Goal: Information Seeking & Learning: Compare options

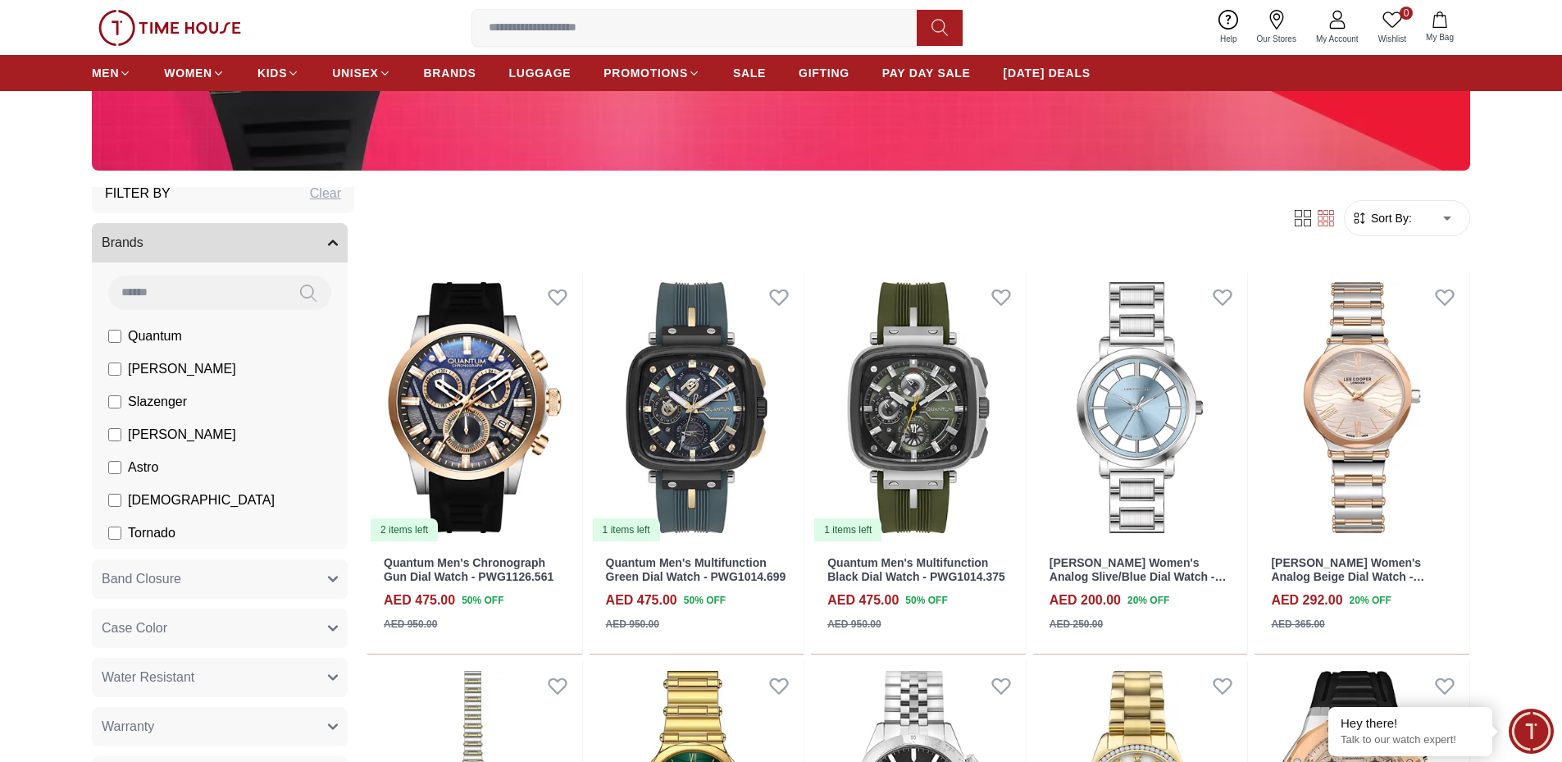
scroll to position [82, 0]
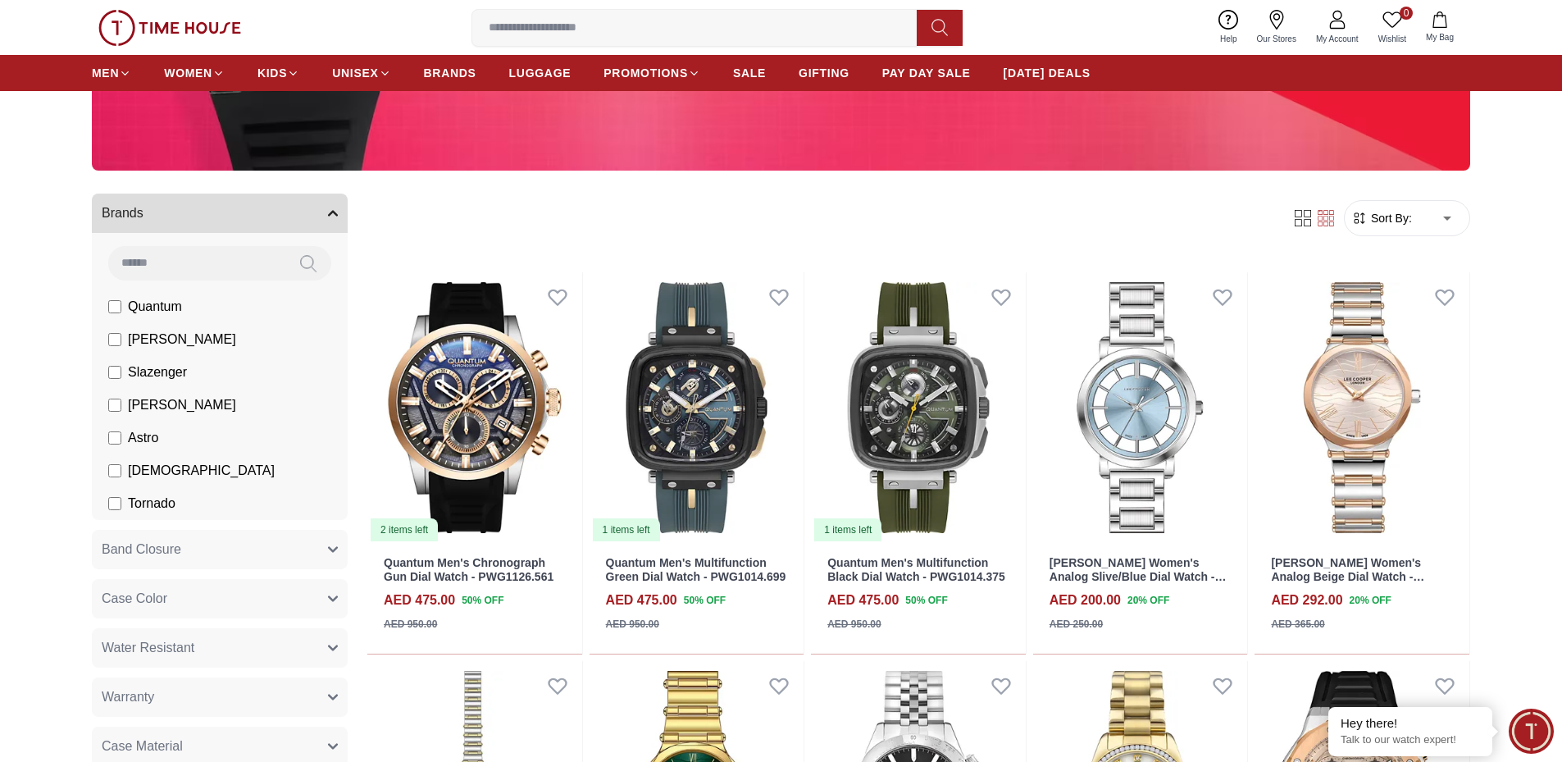
click at [217, 262] on input at bounding box center [196, 262] width 177 height 33
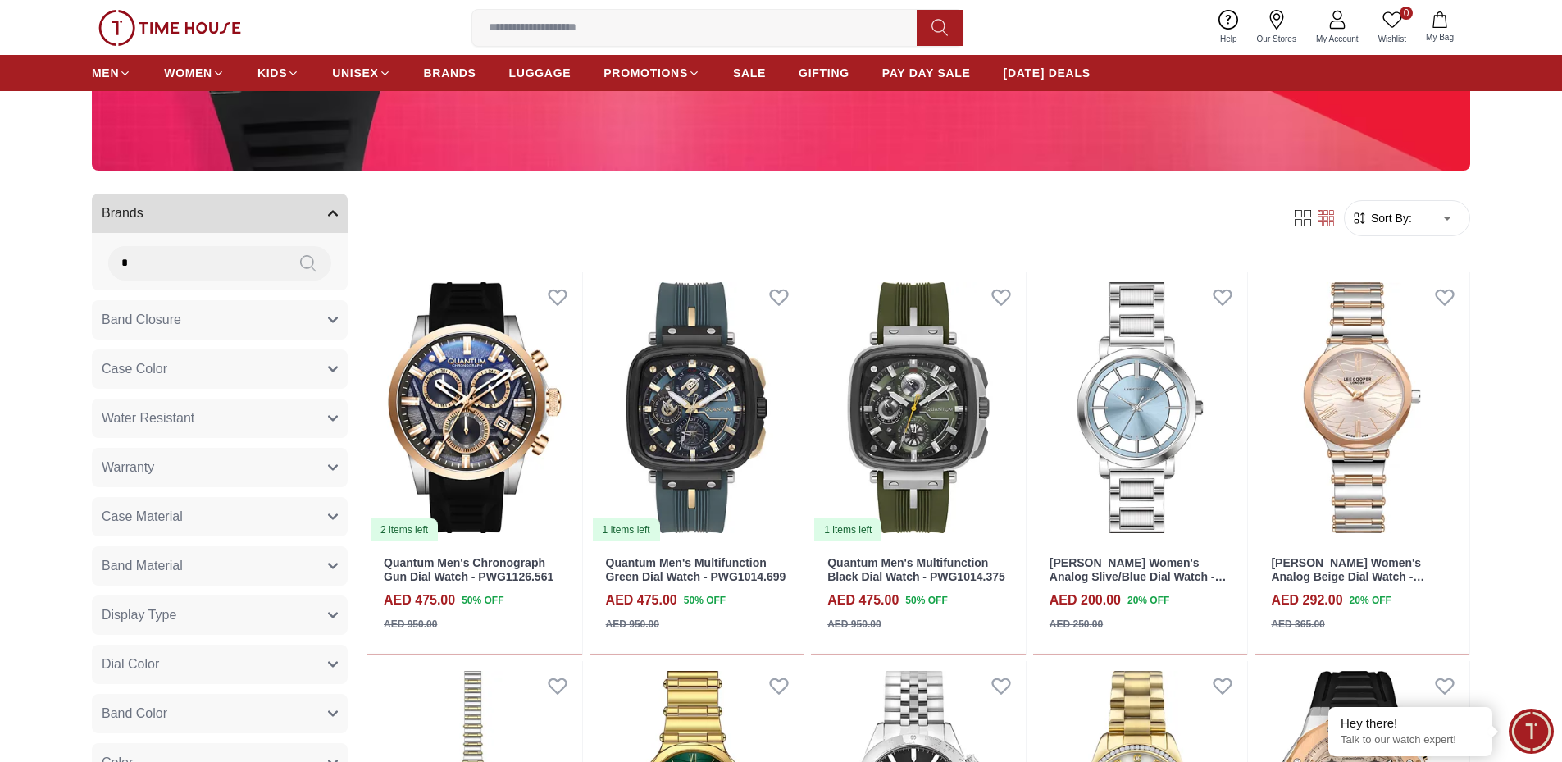
type input "*"
click at [300, 264] on icon at bounding box center [308, 263] width 16 height 19
click at [328, 322] on icon "button" at bounding box center [333, 320] width 10 height 10
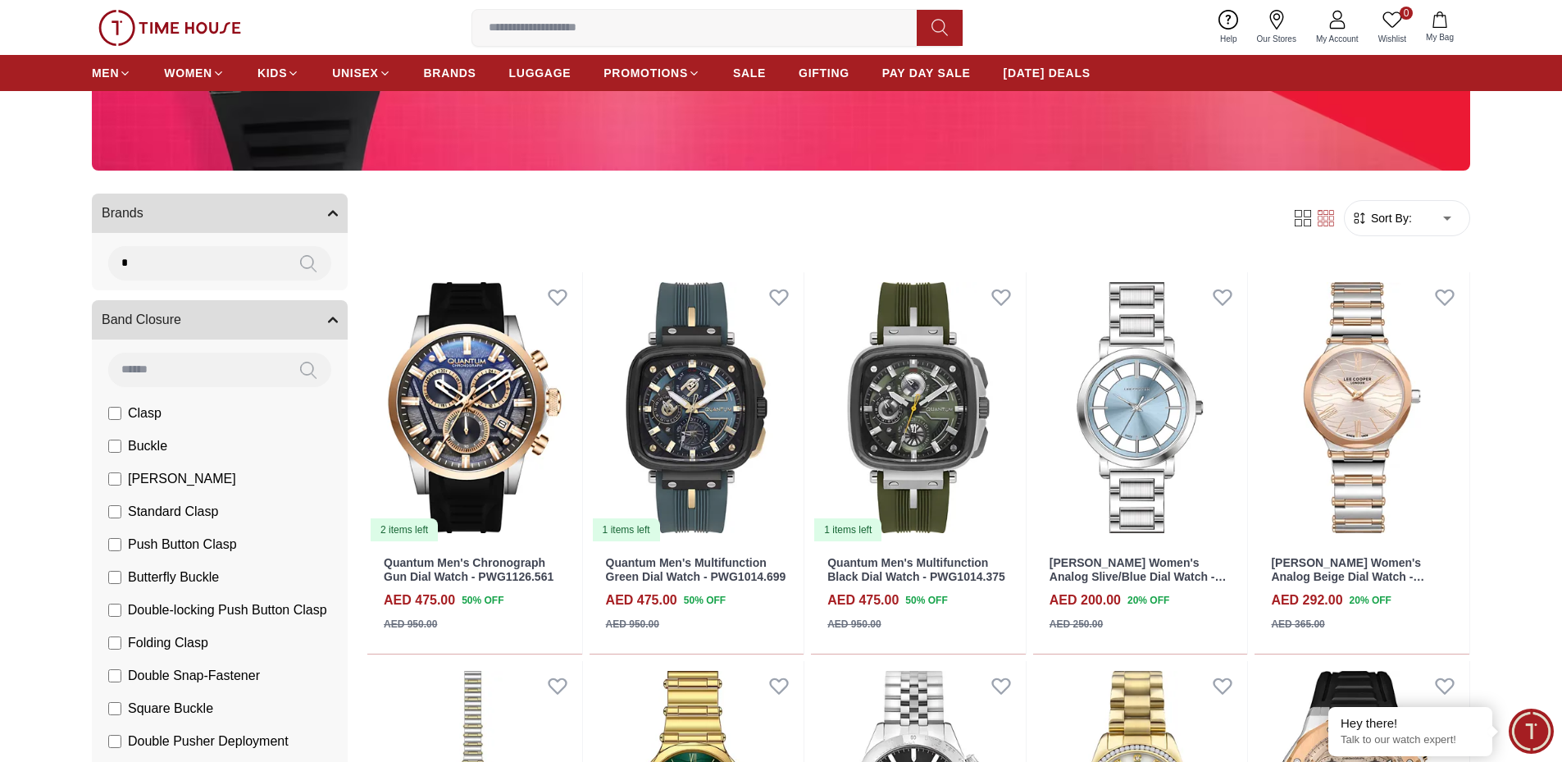
click at [182, 367] on input at bounding box center [196, 369] width 177 height 33
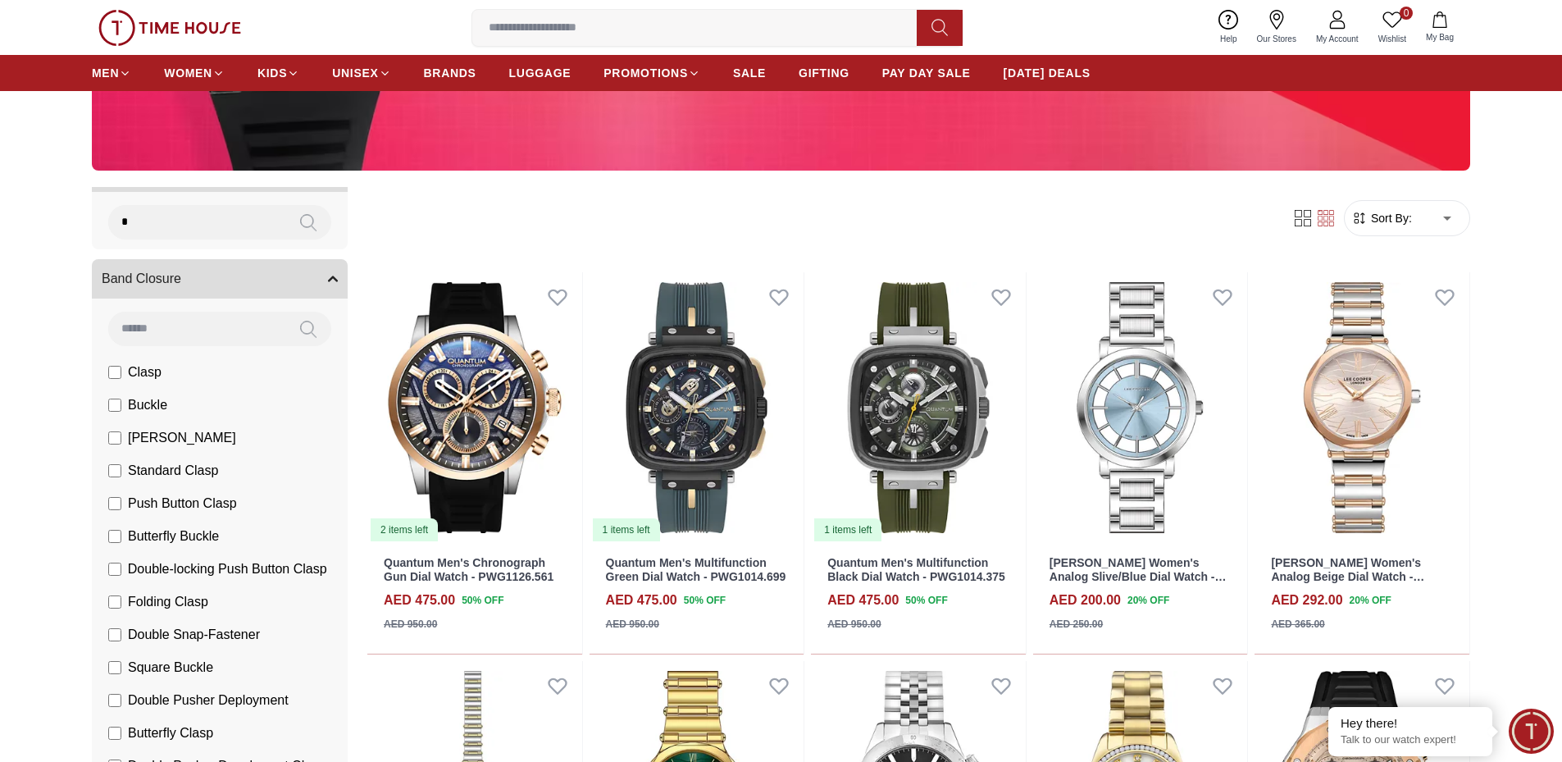
scroll to position [0, 0]
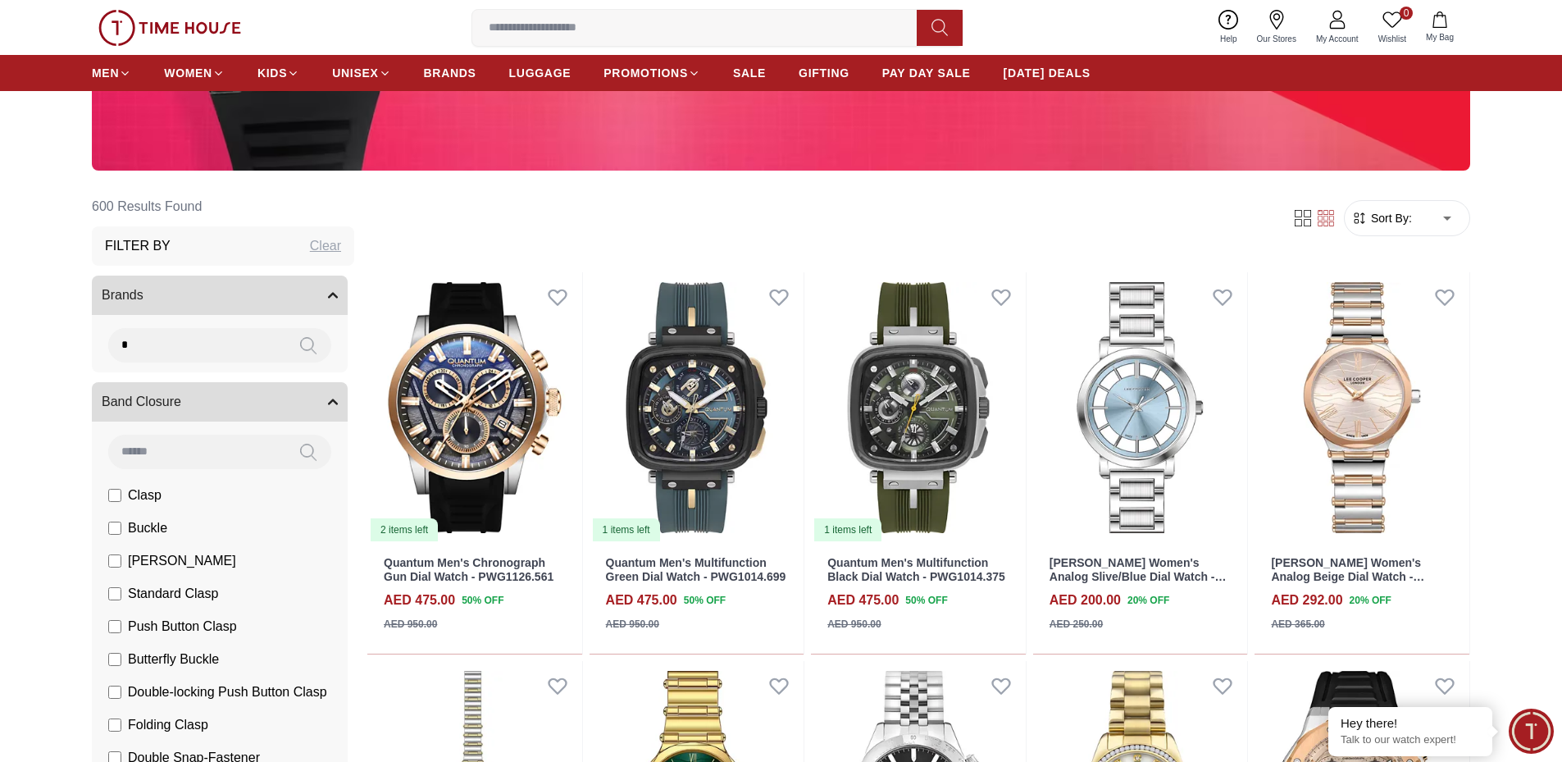
click at [300, 351] on icon at bounding box center [308, 345] width 16 height 19
click at [312, 253] on div "Clear" at bounding box center [325, 246] width 31 height 20
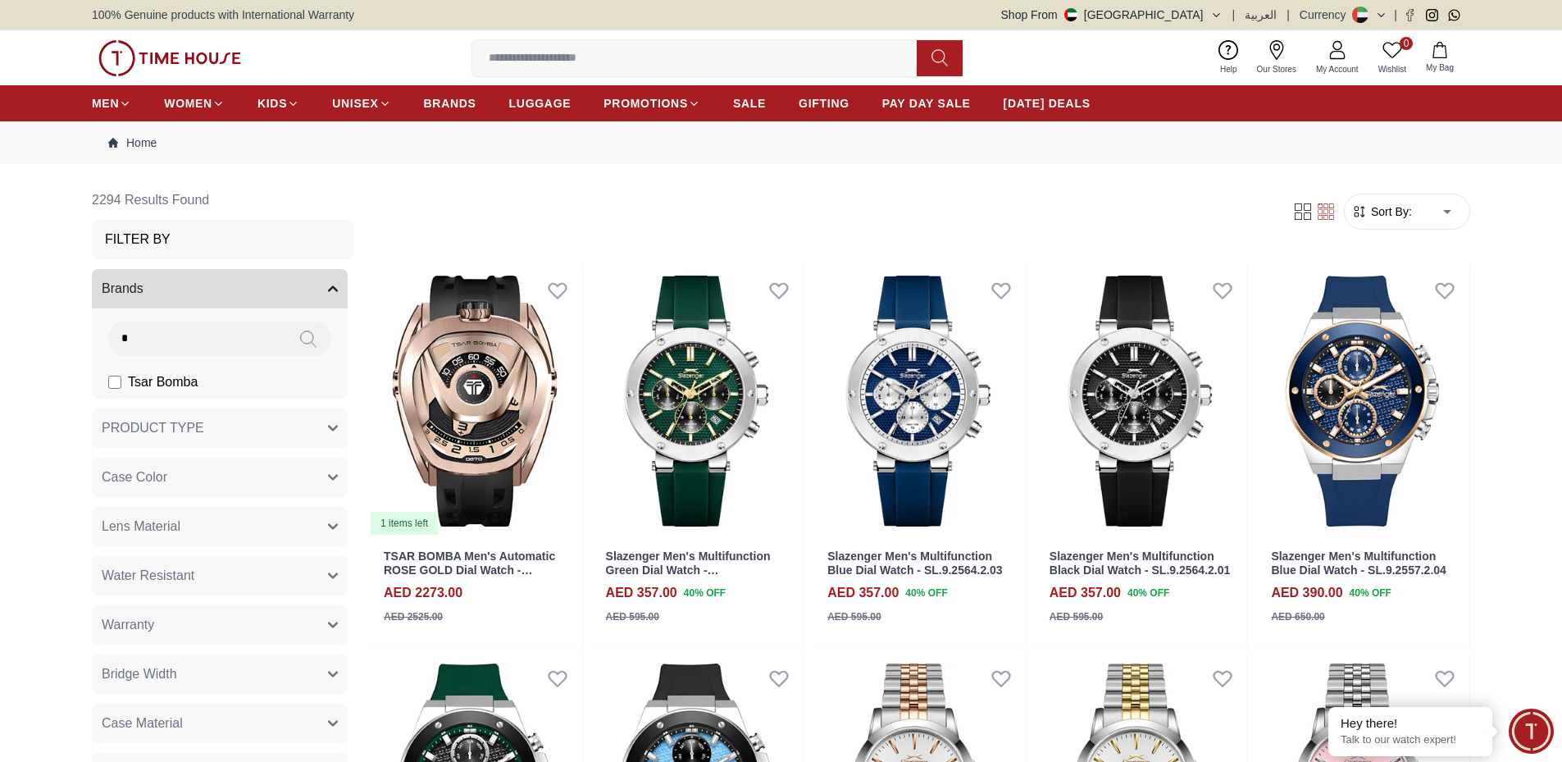
click at [179, 340] on input "*" at bounding box center [196, 337] width 177 height 33
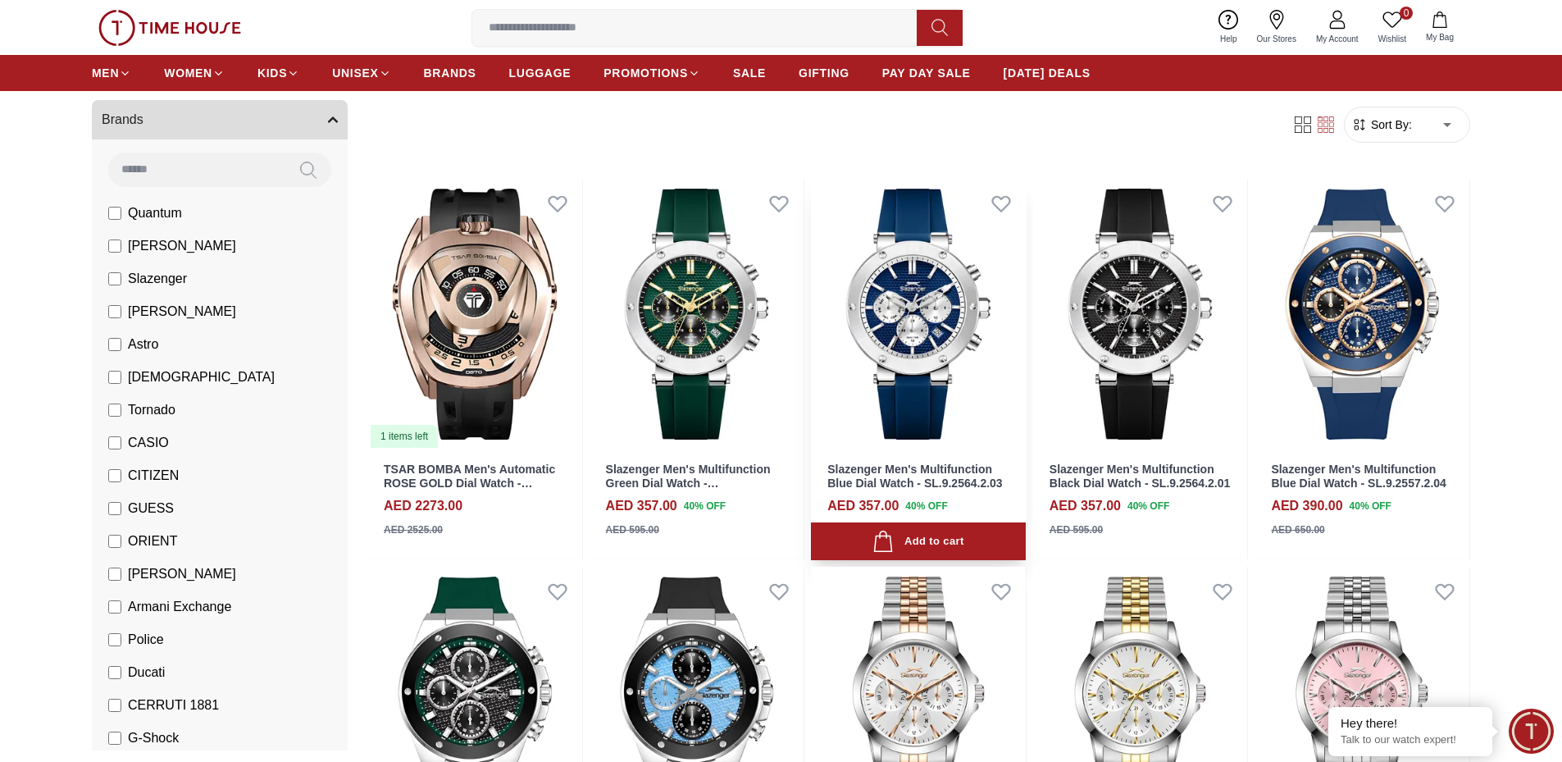
scroll to position [82, 0]
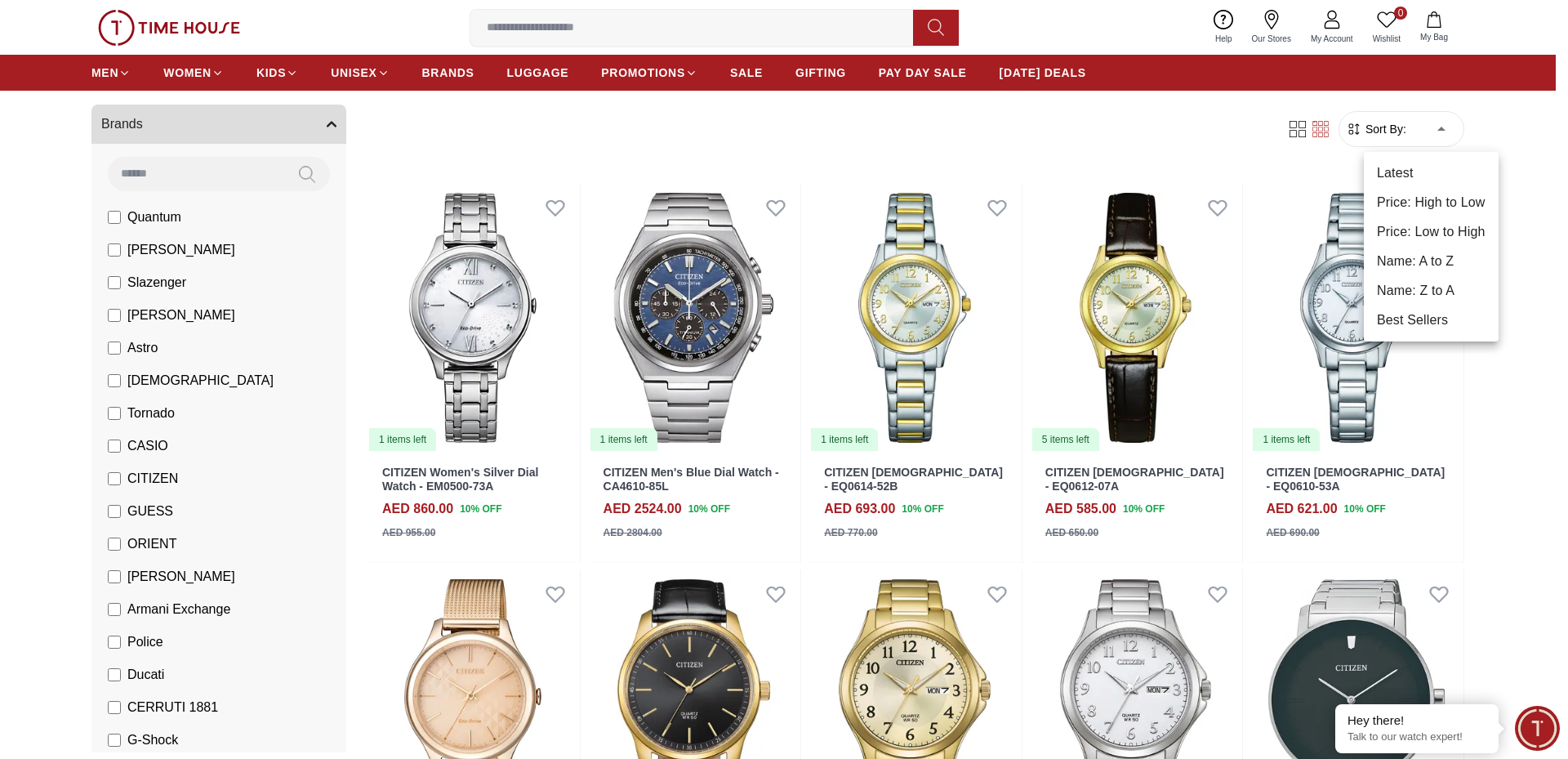
click at [1432, 227] on li "Price: Low to High" at bounding box center [1431, 232] width 134 height 30
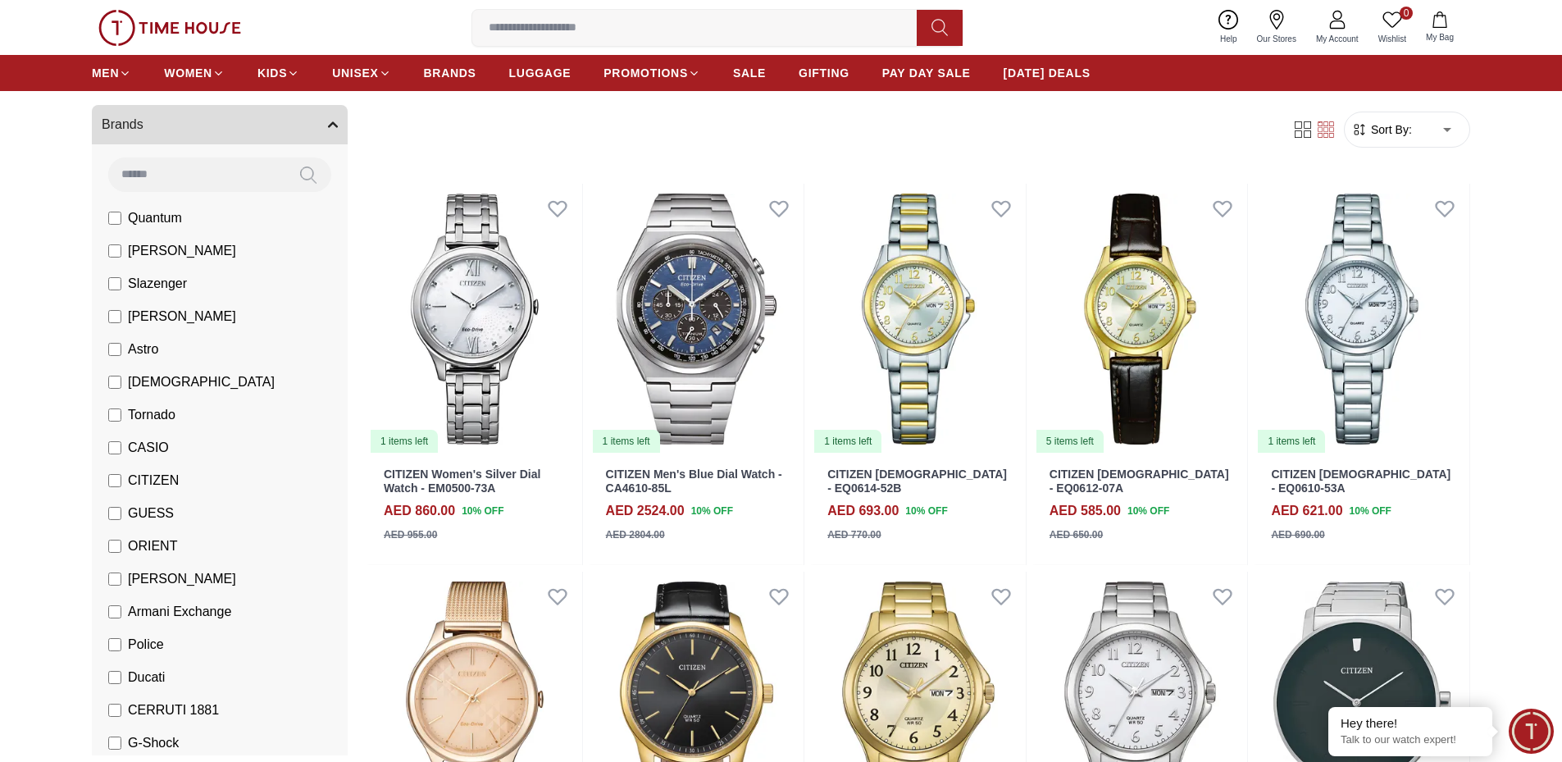
type input "*"
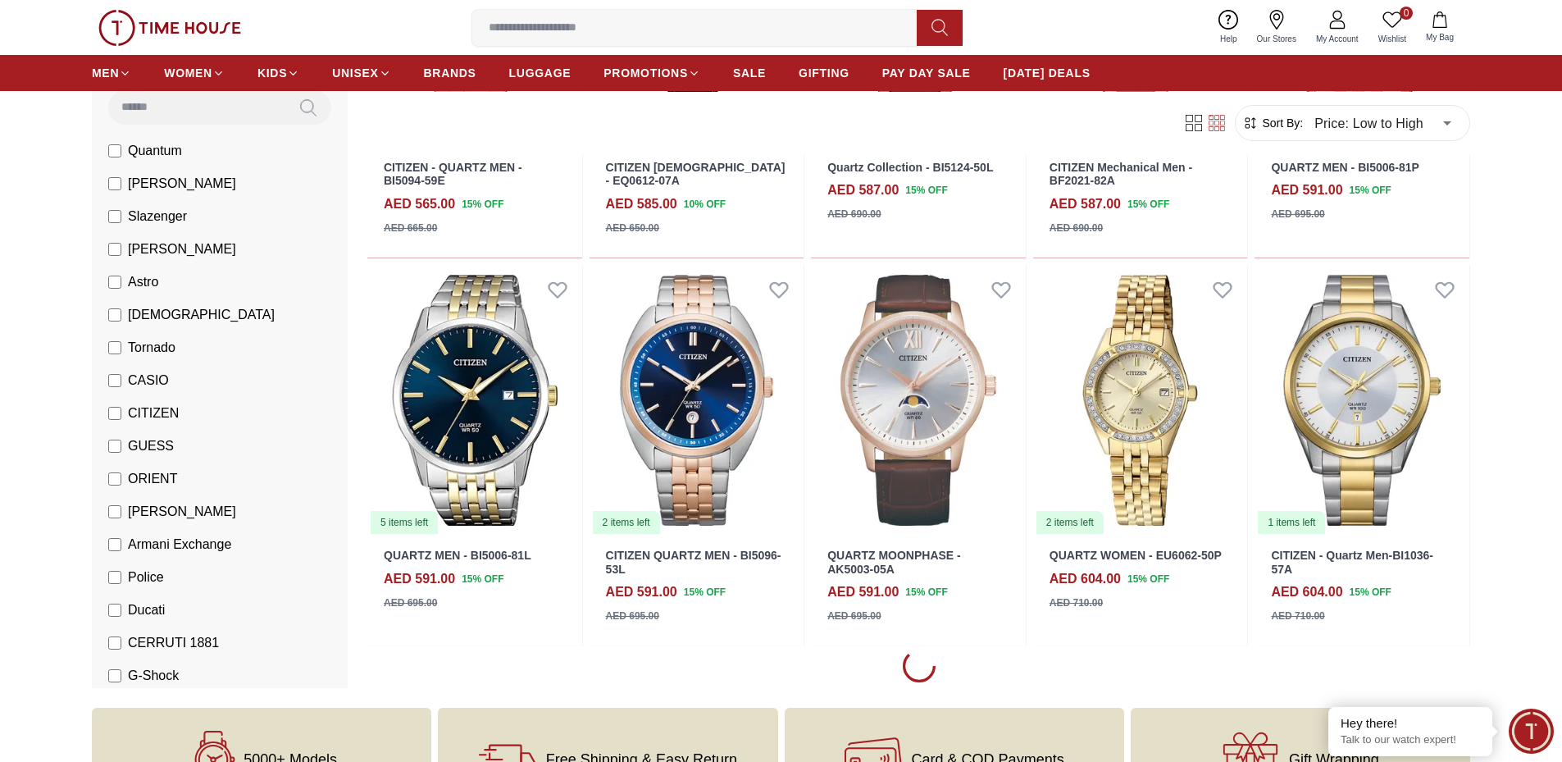
scroll to position [1312, 0]
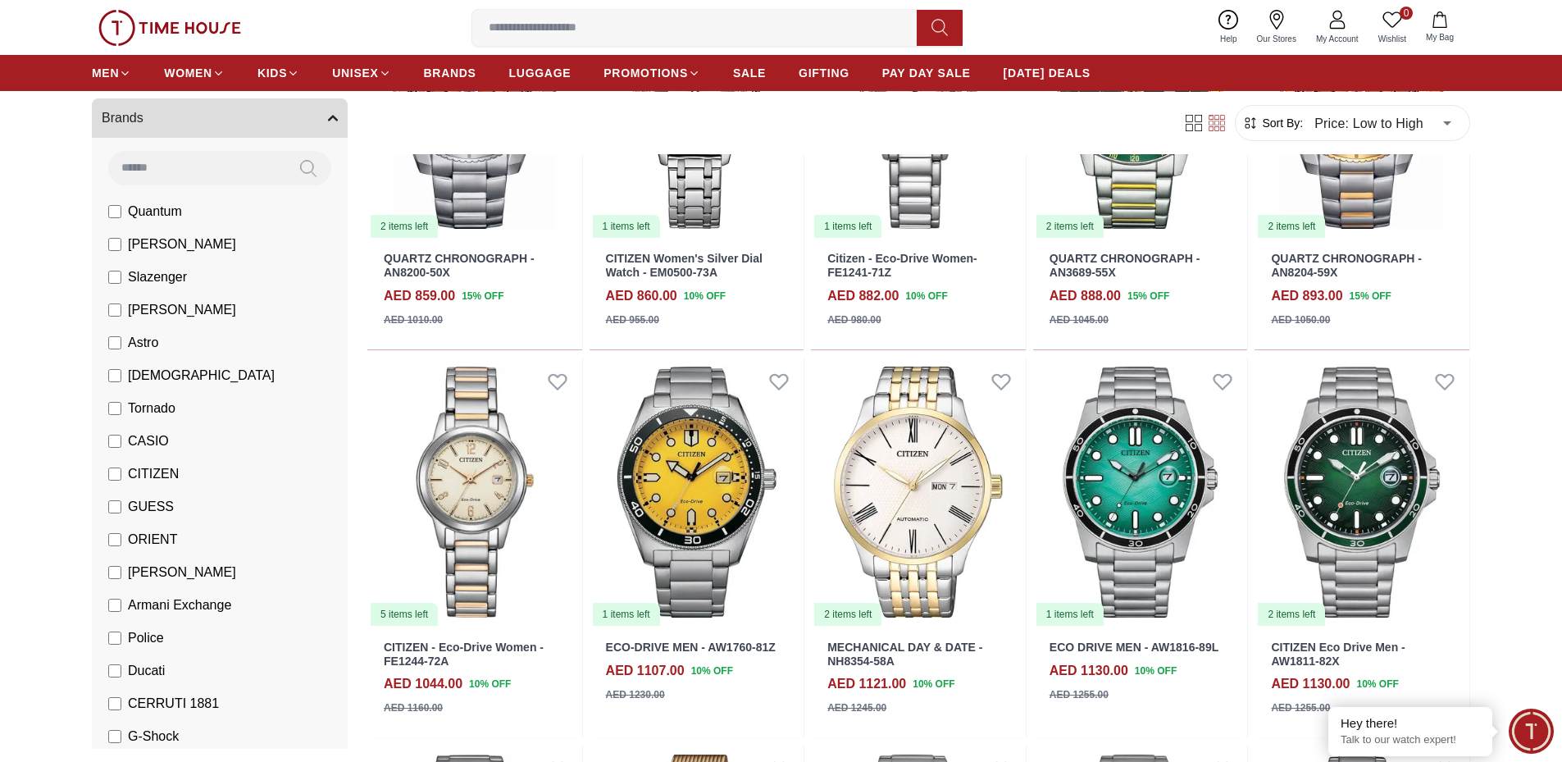
scroll to position [3445, 0]
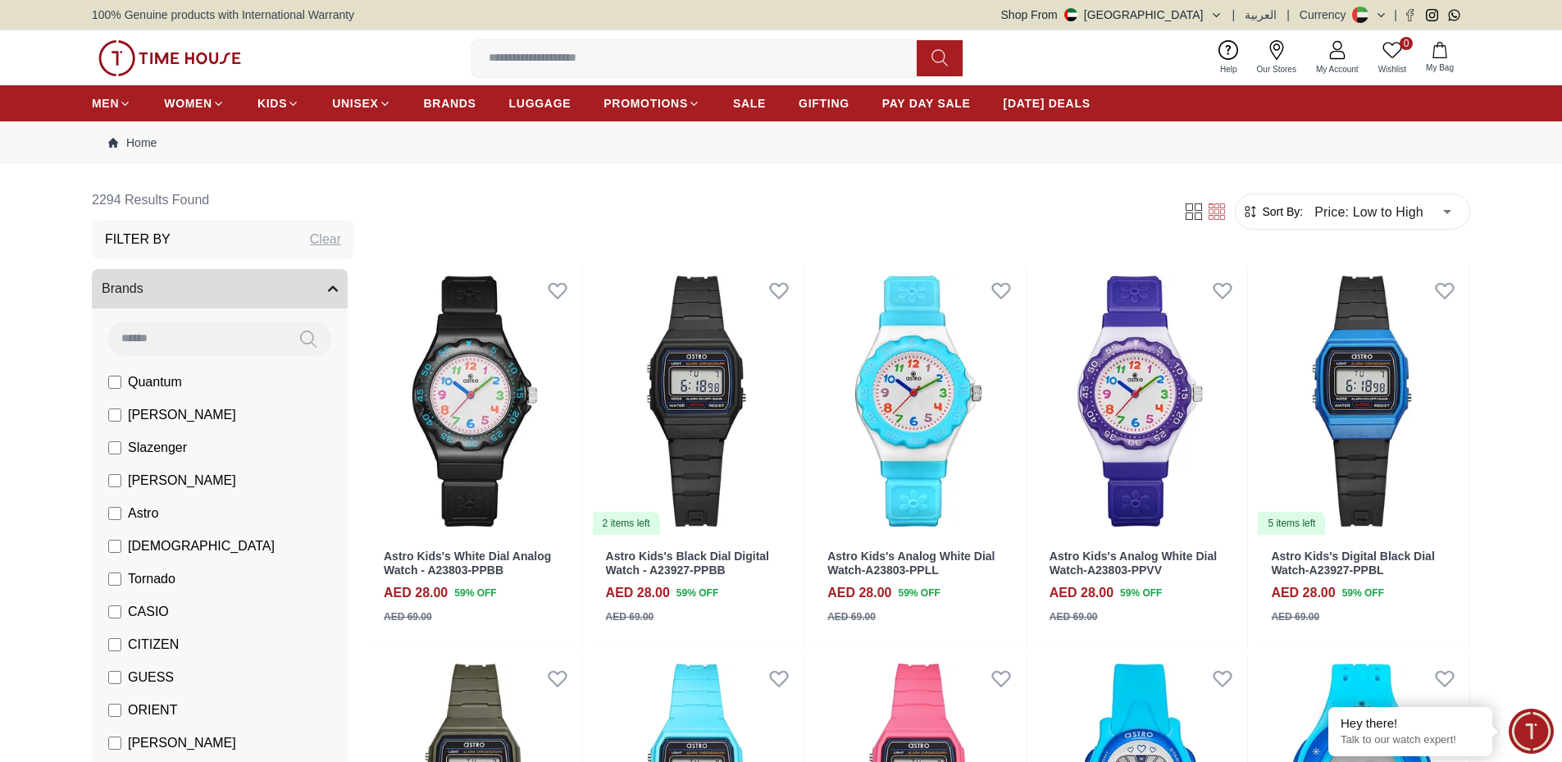
click at [216, 336] on input at bounding box center [196, 337] width 177 height 33
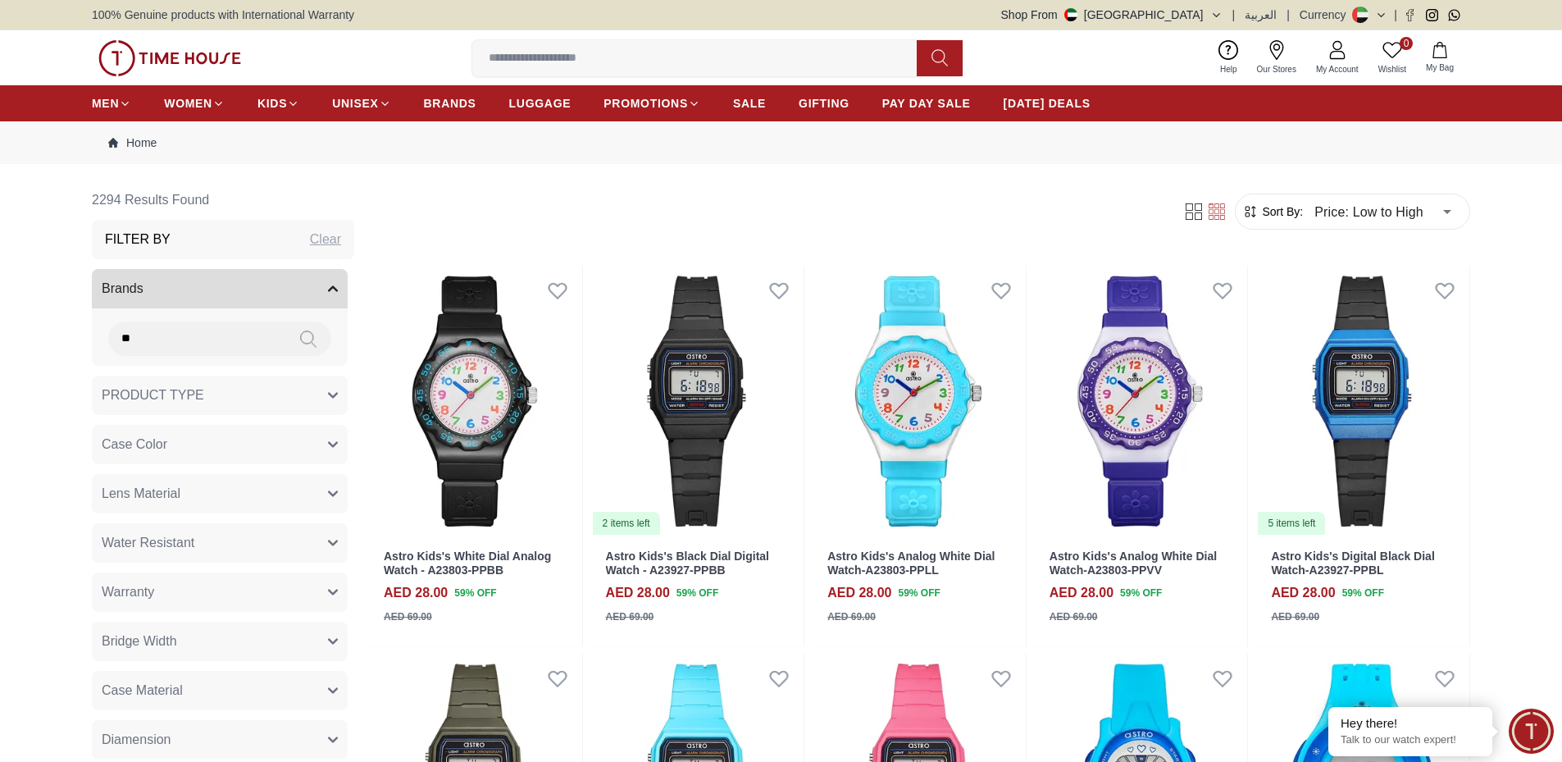
type input "*"
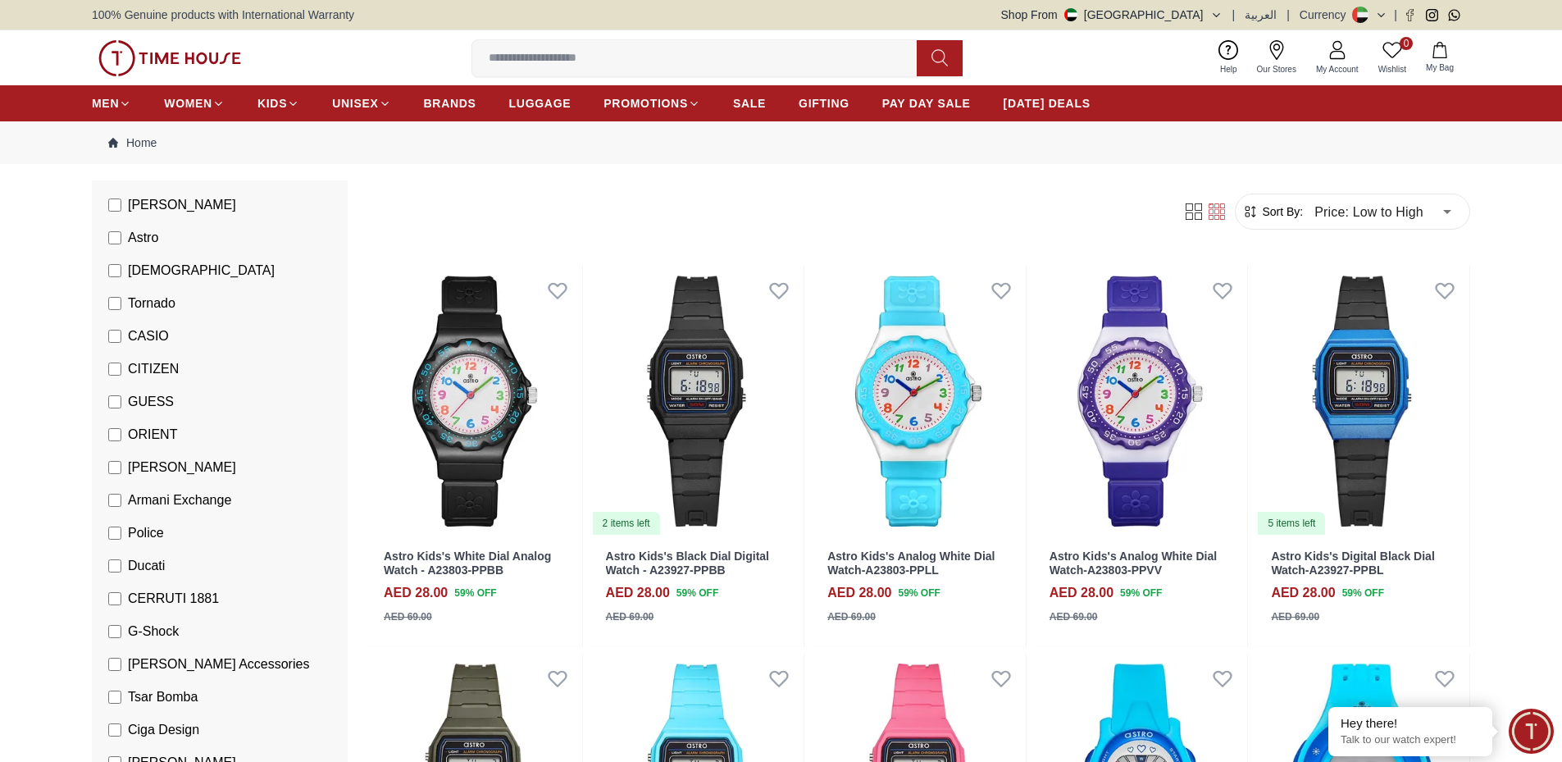
scroll to position [246, 0]
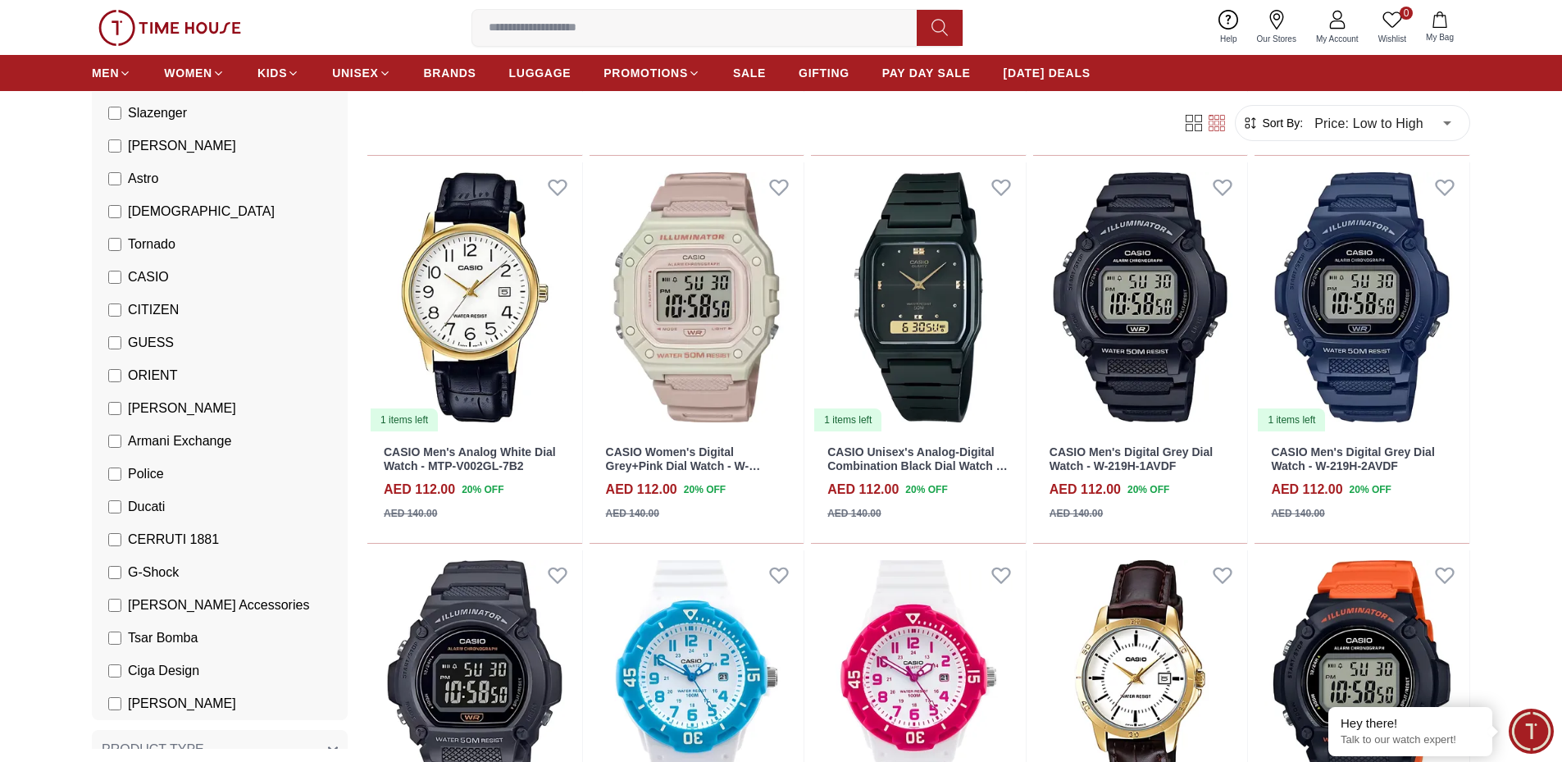
scroll to position [2050, 0]
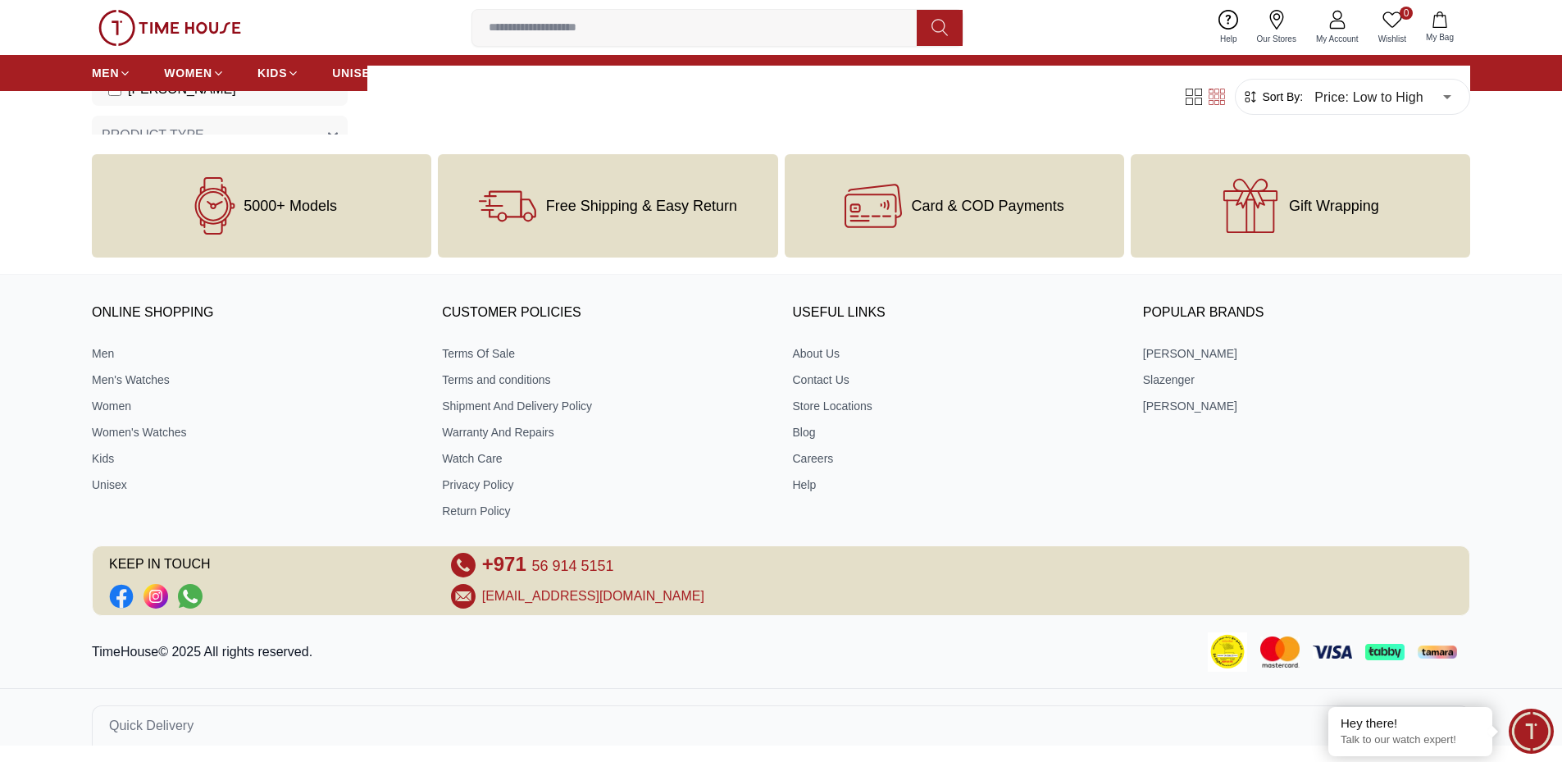
scroll to position [703, 0]
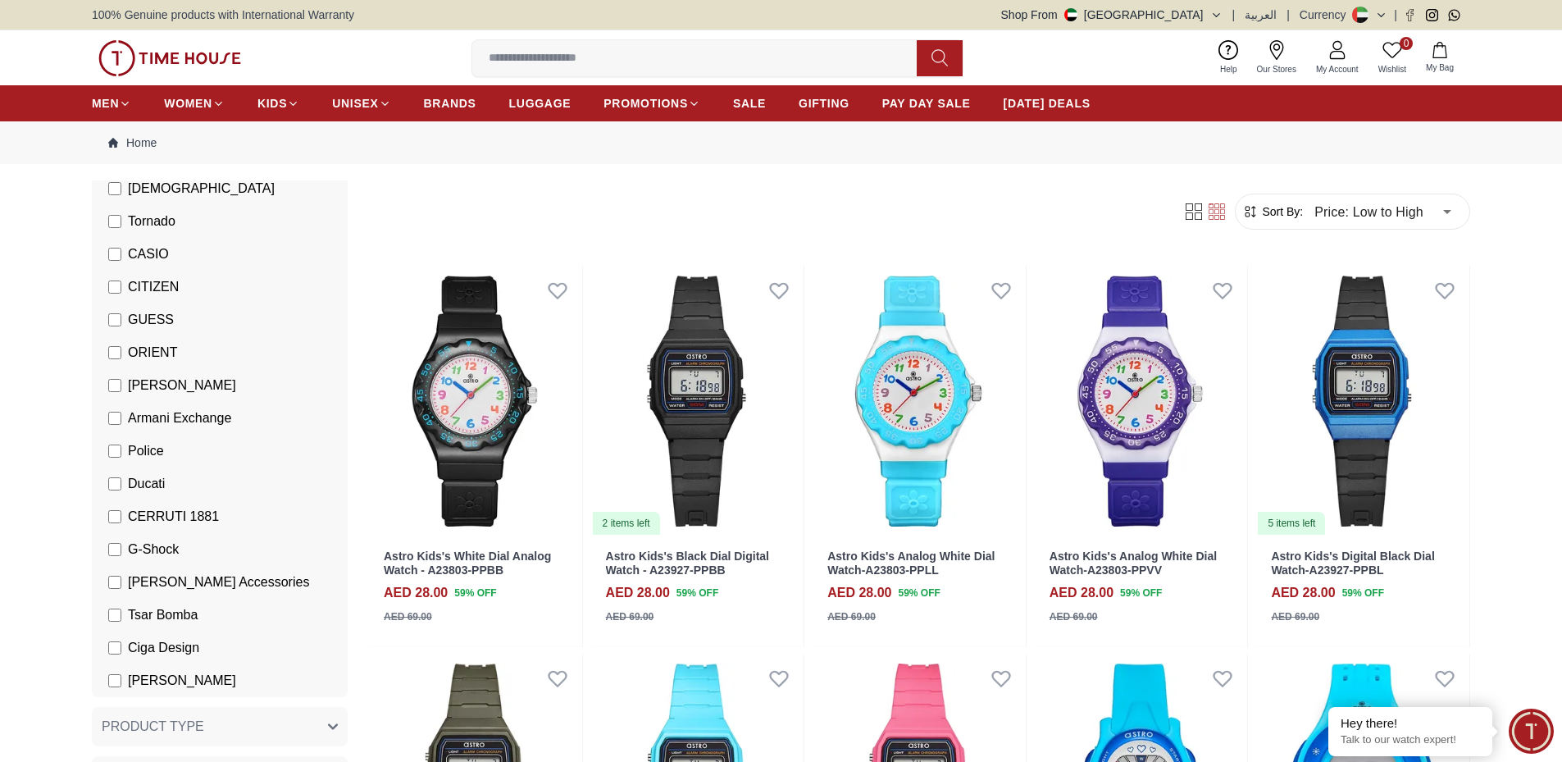
scroll to position [328, 0]
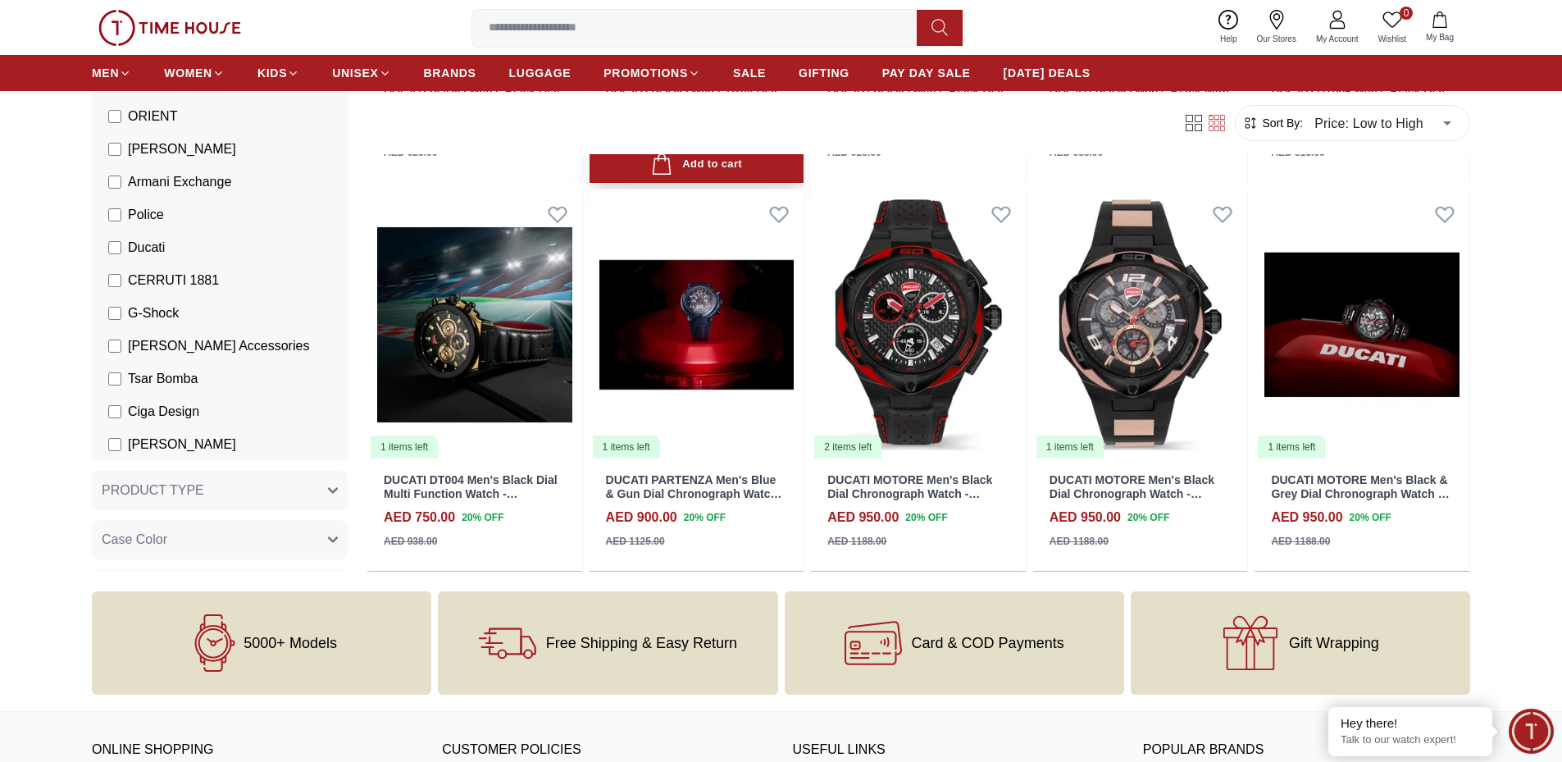
scroll to position [164, 0]
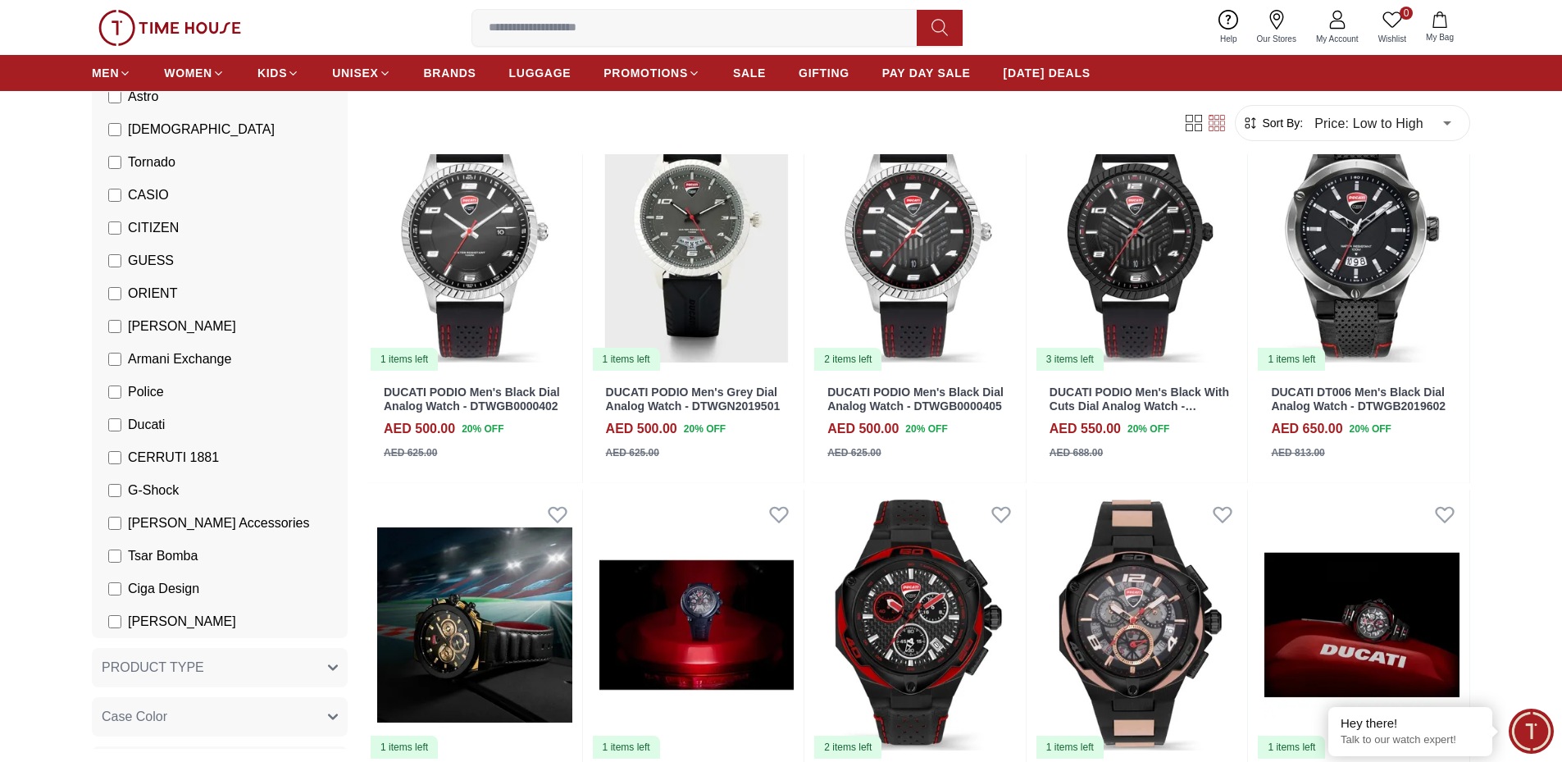
click at [113, 479] on li "G-Shock" at bounding box center [222, 490] width 249 height 33
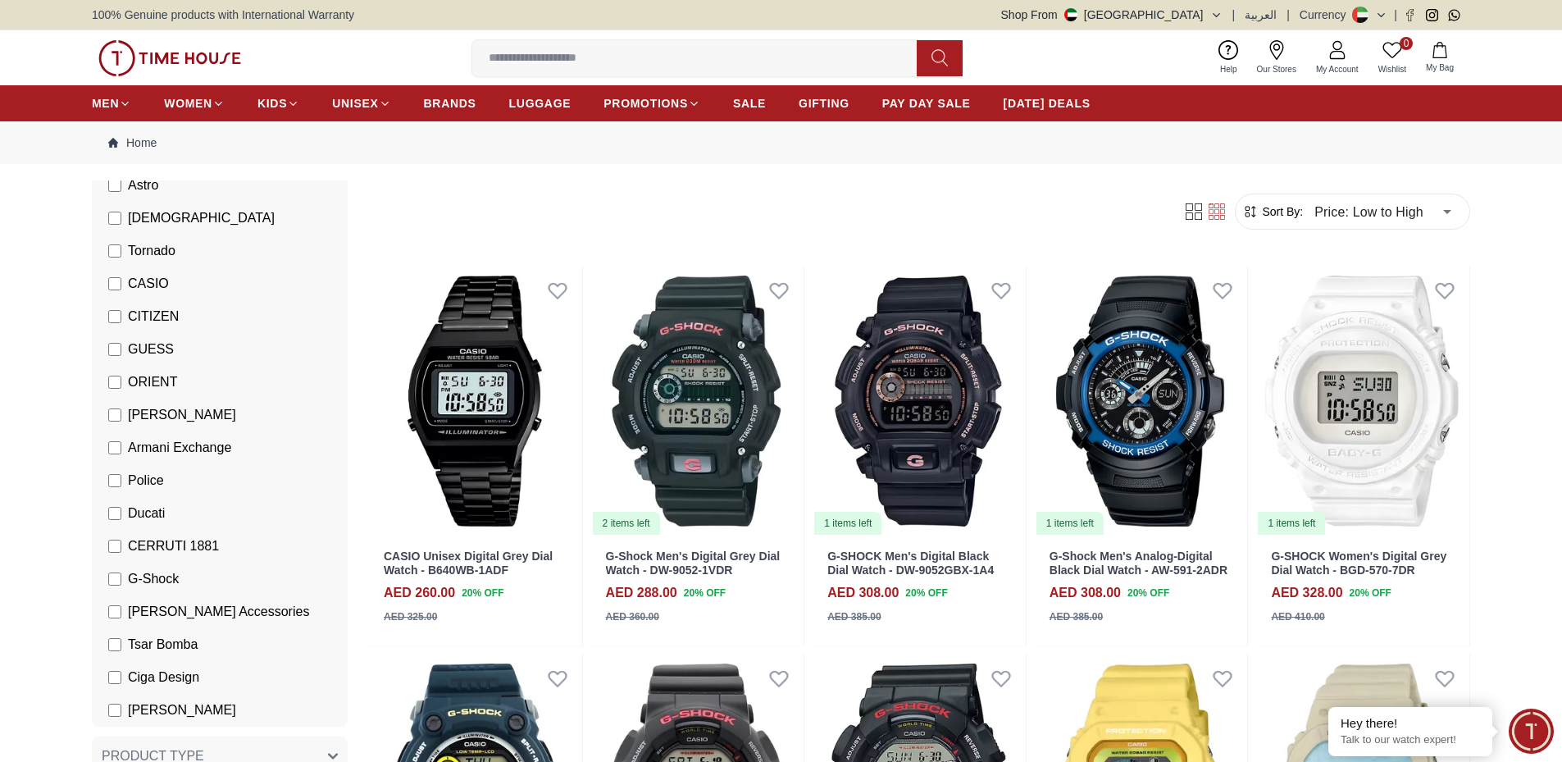
click at [129, 514] on span "Ducati" at bounding box center [146, 514] width 37 height 20
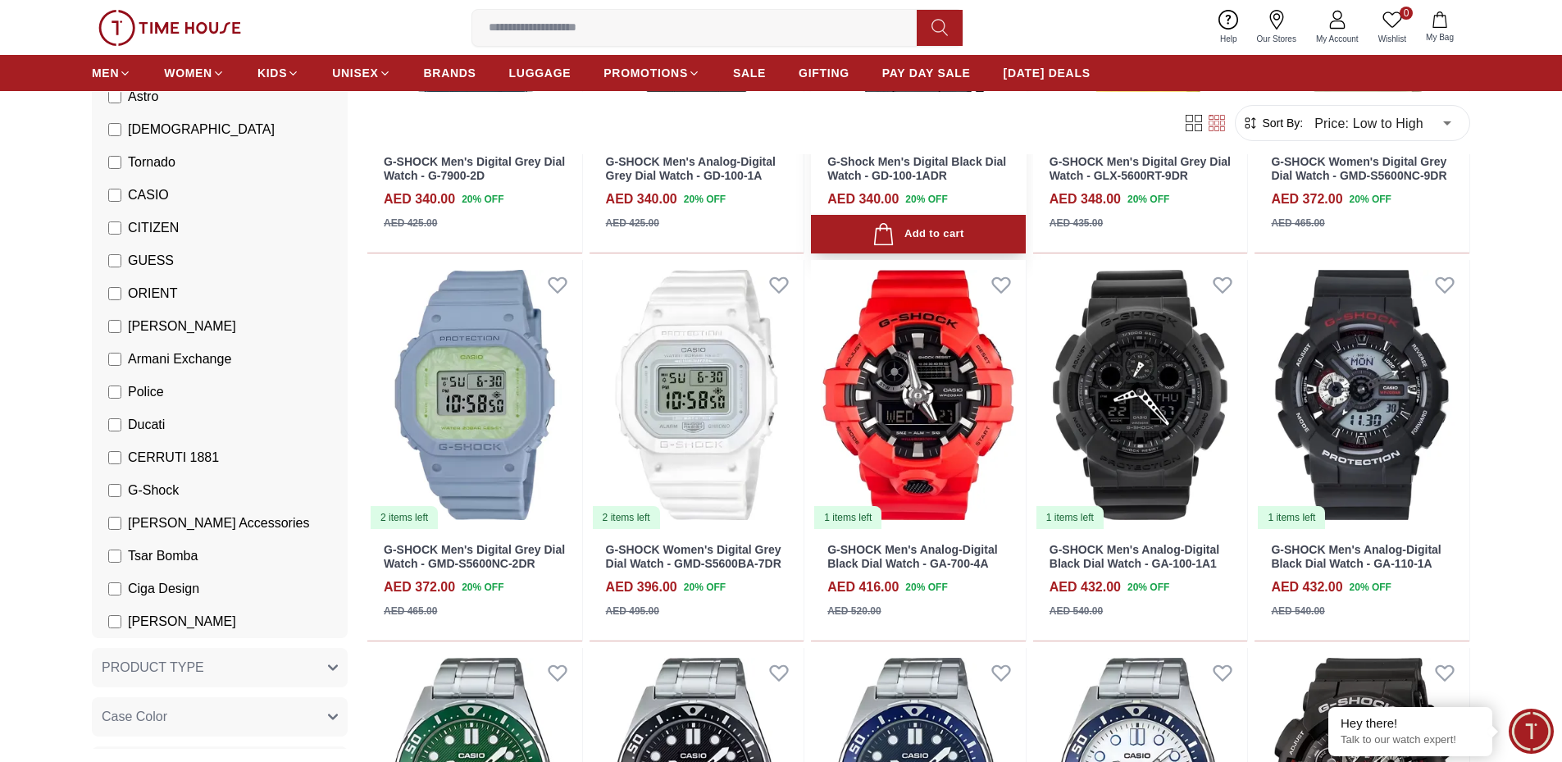
scroll to position [984, 0]
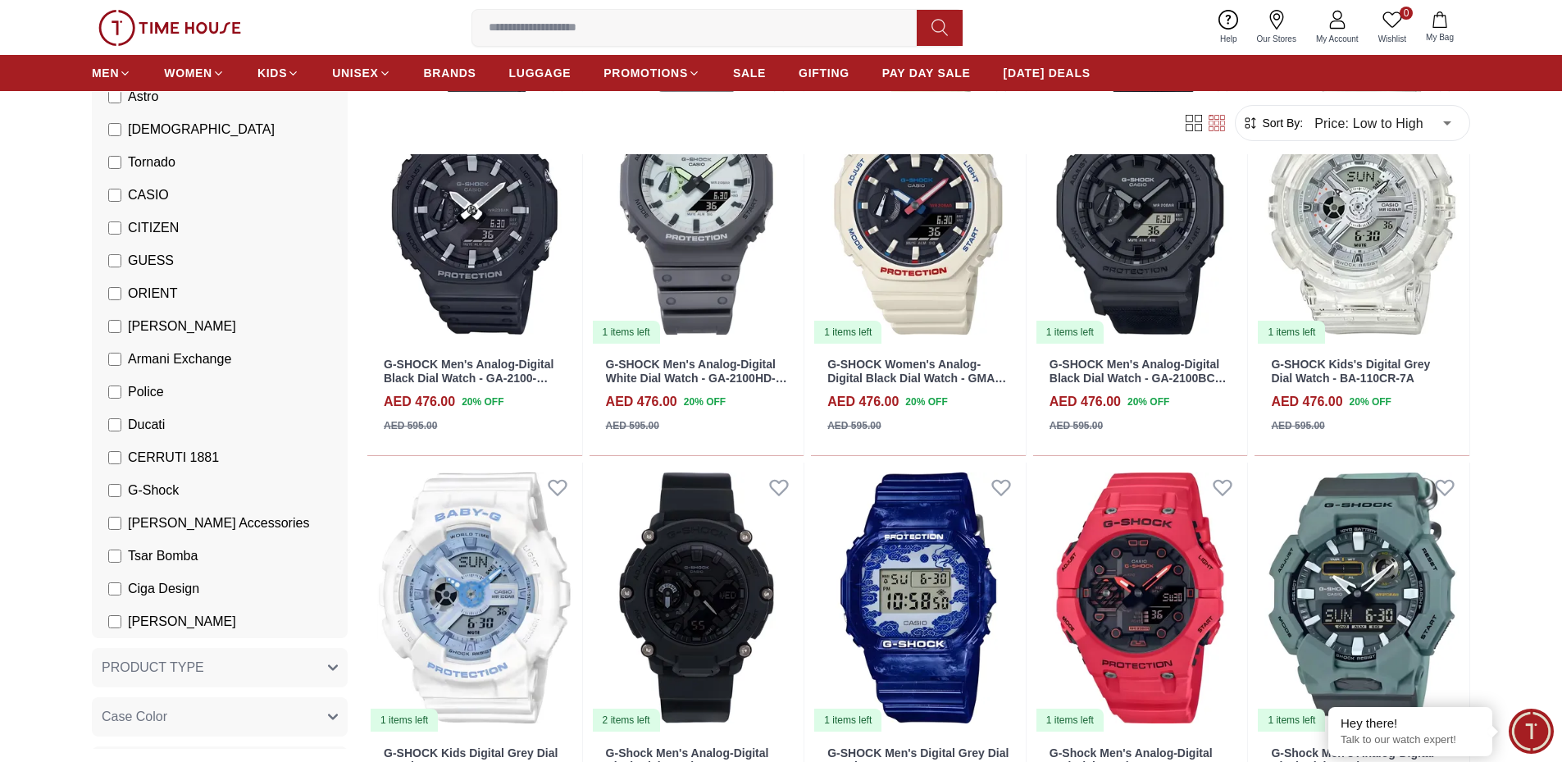
scroll to position [2378, 0]
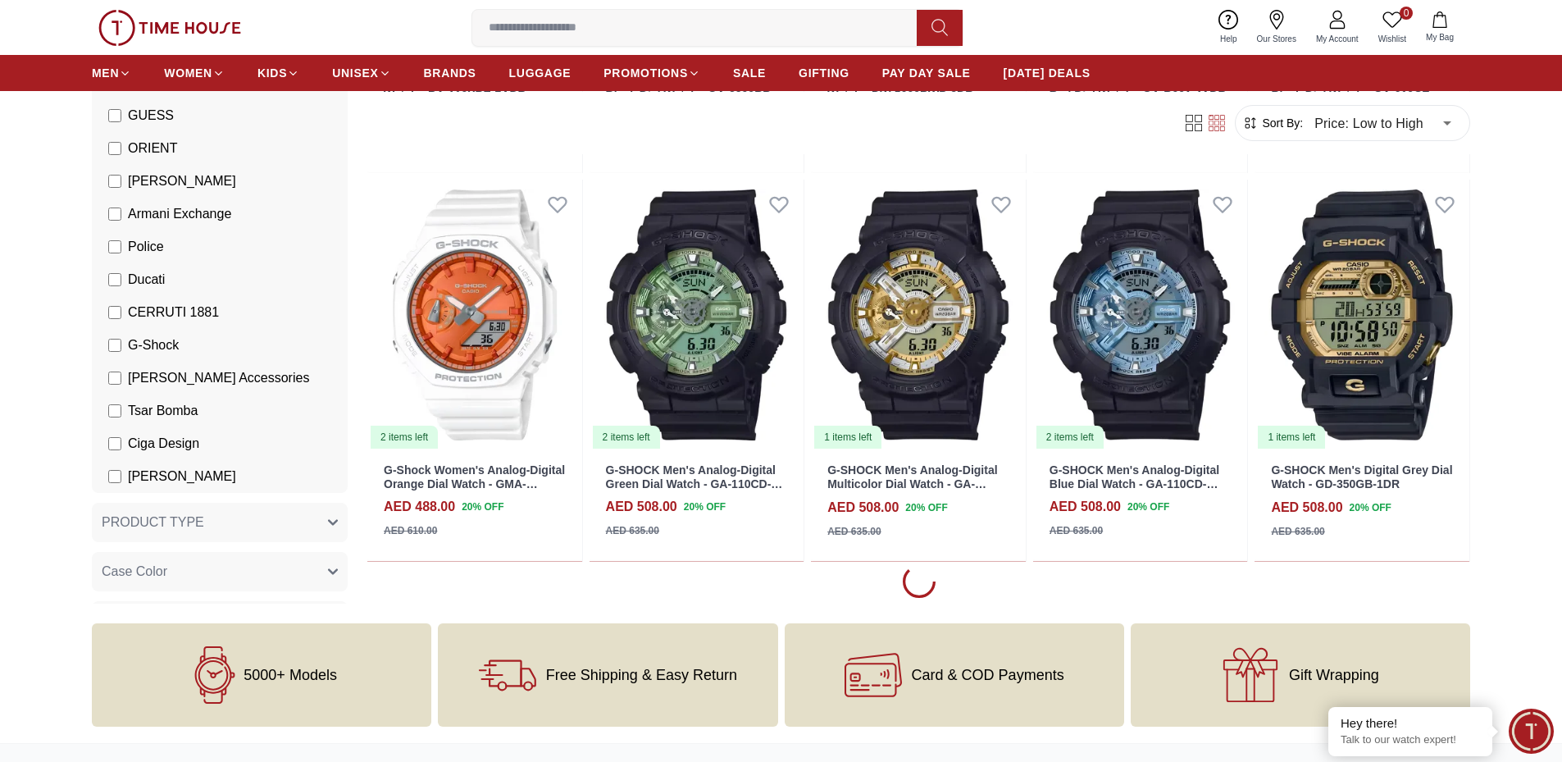
scroll to position [2870, 0]
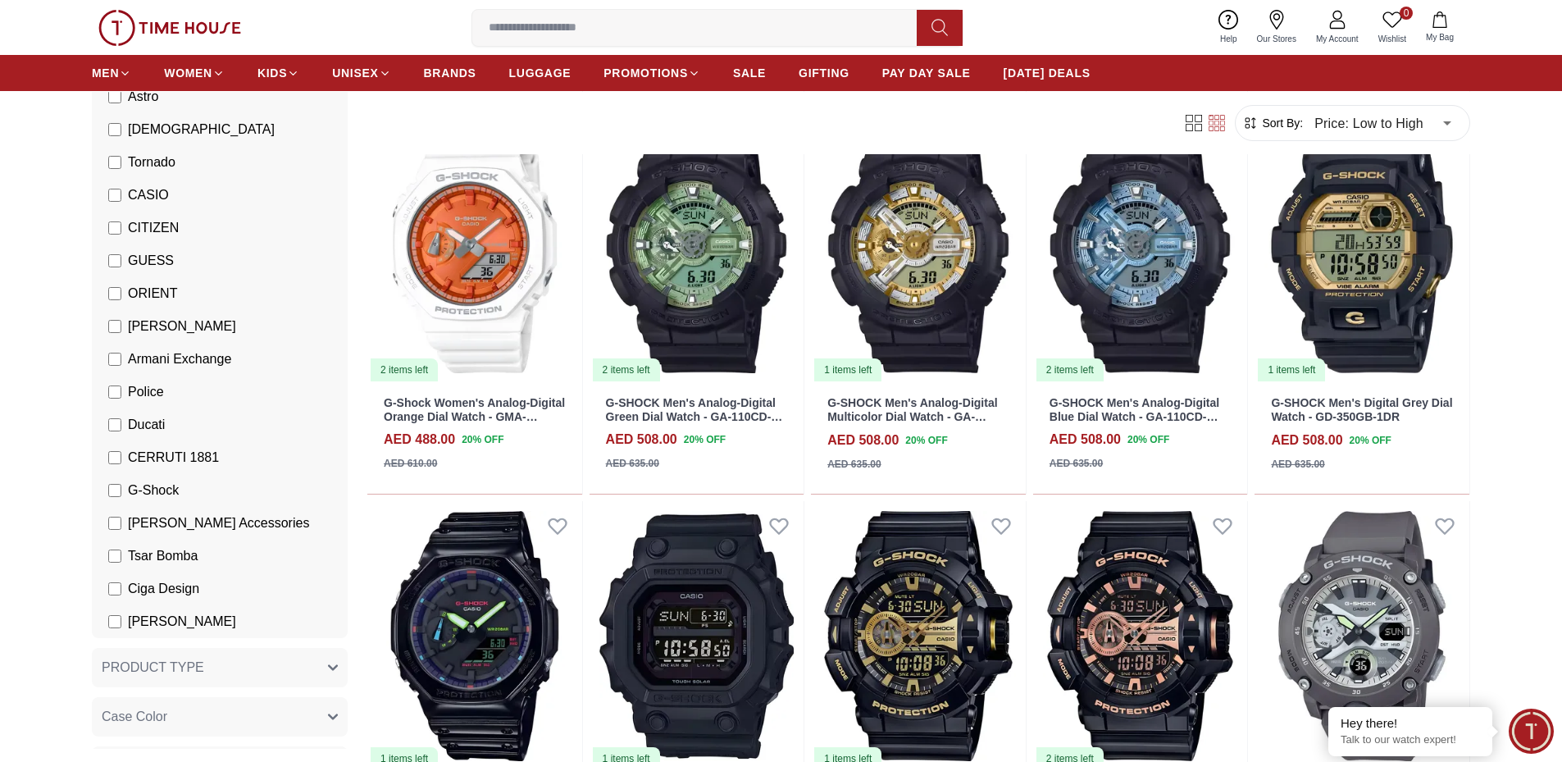
click at [790, 40] on input at bounding box center [701, 27] width 458 height 33
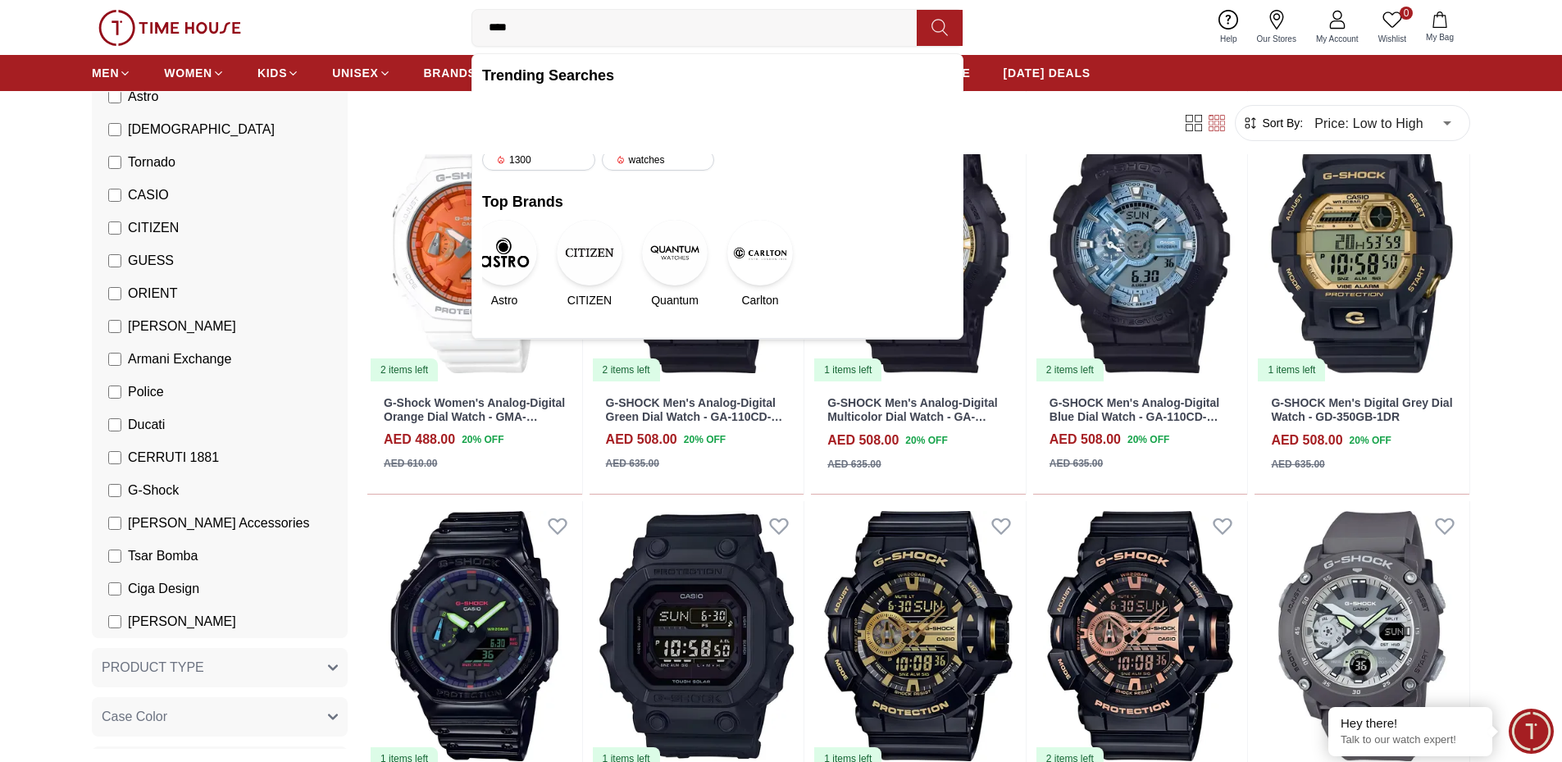
click at [1169, 25] on div "0 Wishlist My Bag **** Trending Searches Police Casio Women [PERSON_NAME] Watch…" at bounding box center [781, 27] width 1379 height 55
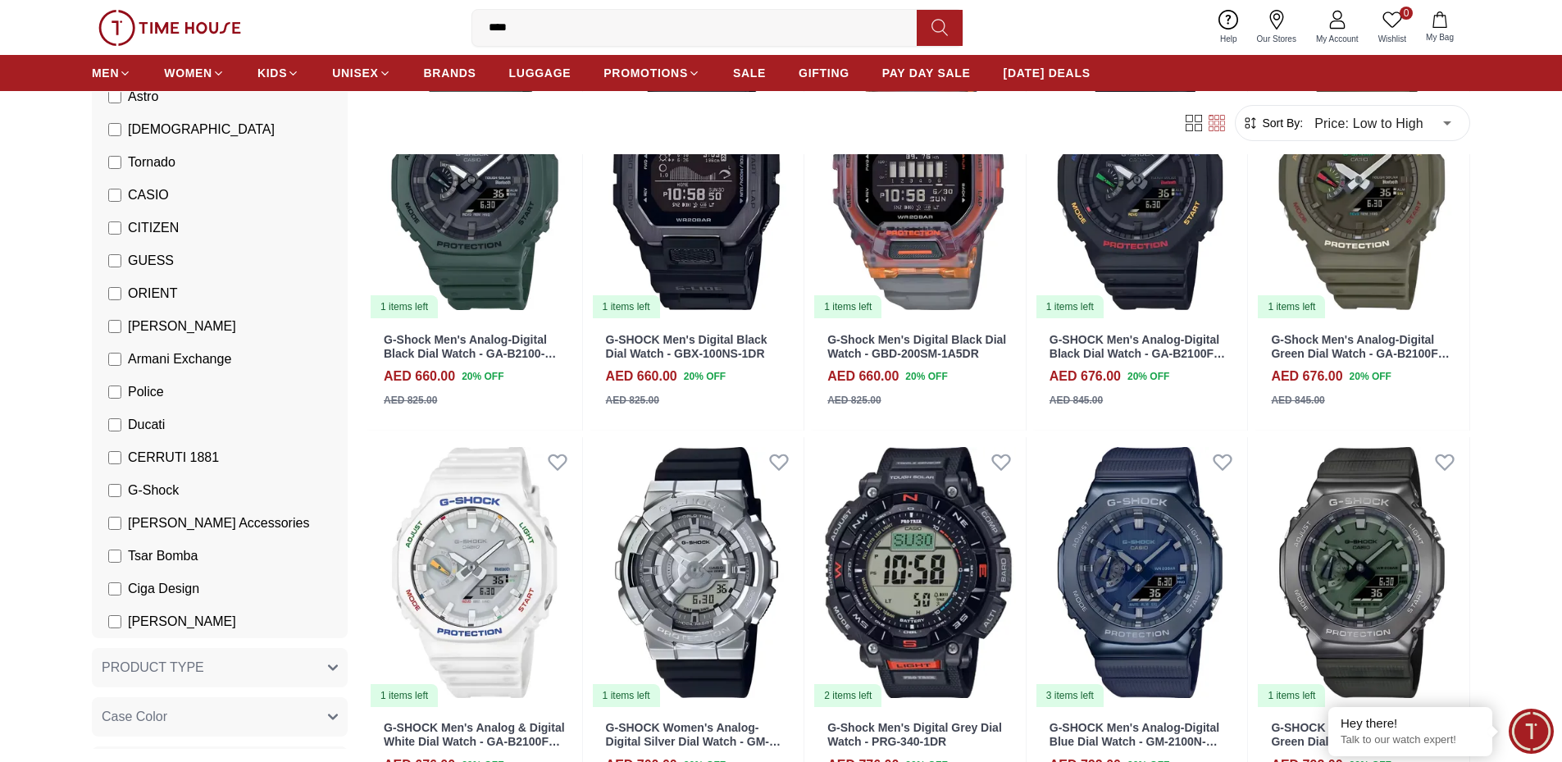
scroll to position [4101, 0]
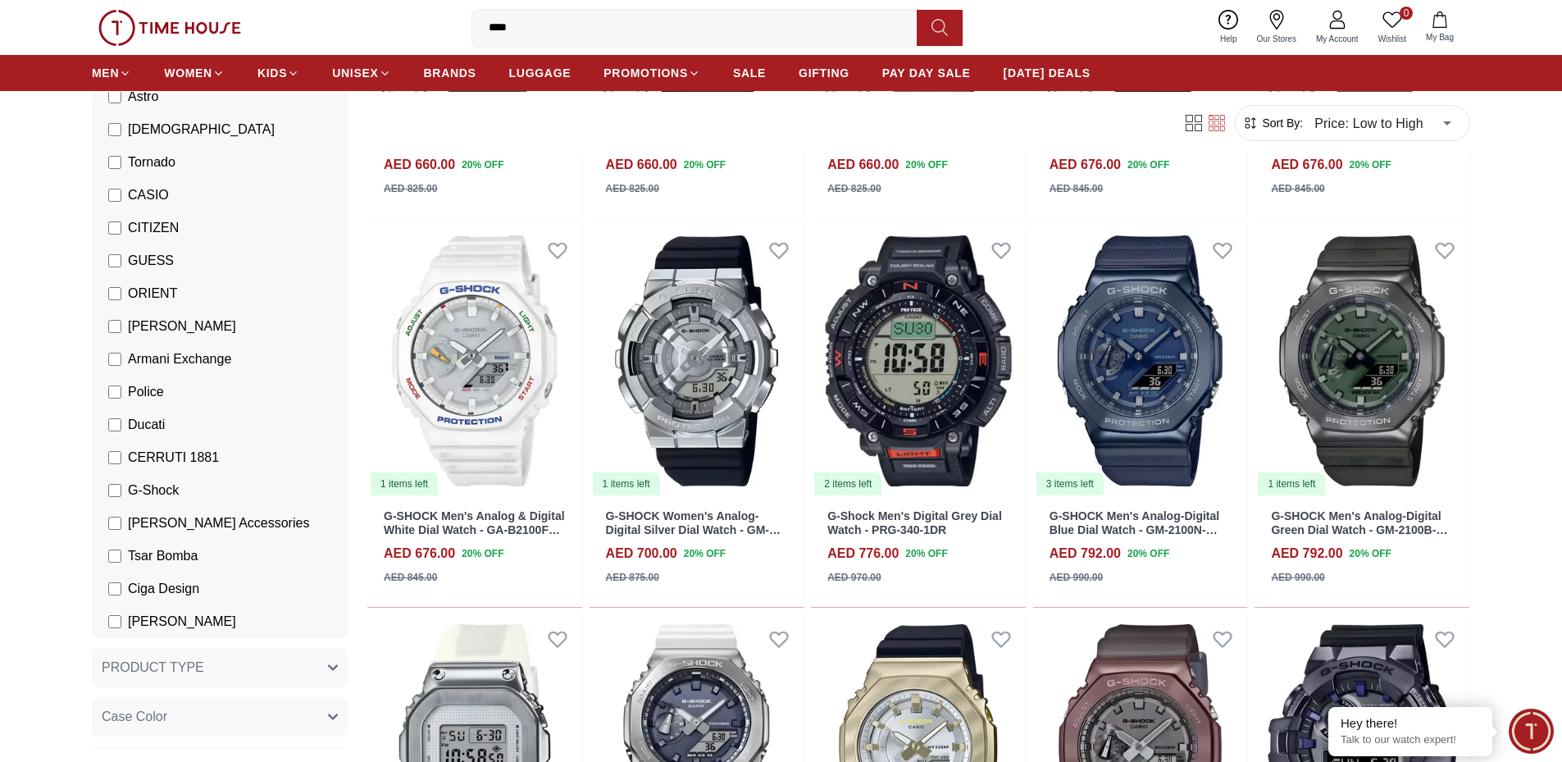
scroll to position [4429, 0]
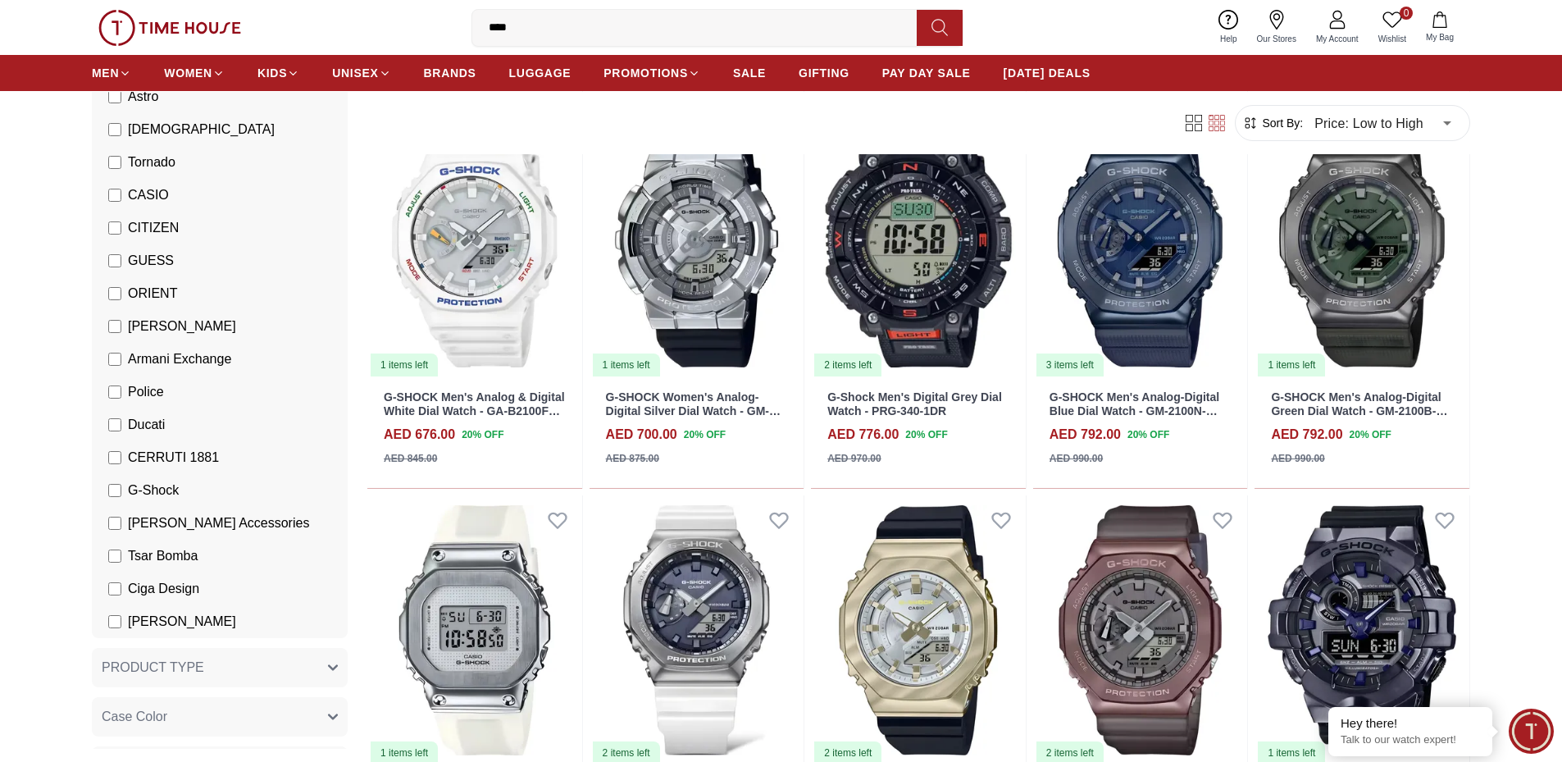
drag, startPoint x: 543, startPoint y: 32, endPoint x: 440, endPoint y: 32, distance: 103.3
click at [440, 32] on div "0 Wishlist My Bag **** Trending Searches Police Casio Women [PERSON_NAME] Watch…" at bounding box center [781, 27] width 1379 height 55
type input "*****"
click at [955, 27] on button at bounding box center [940, 28] width 46 height 36
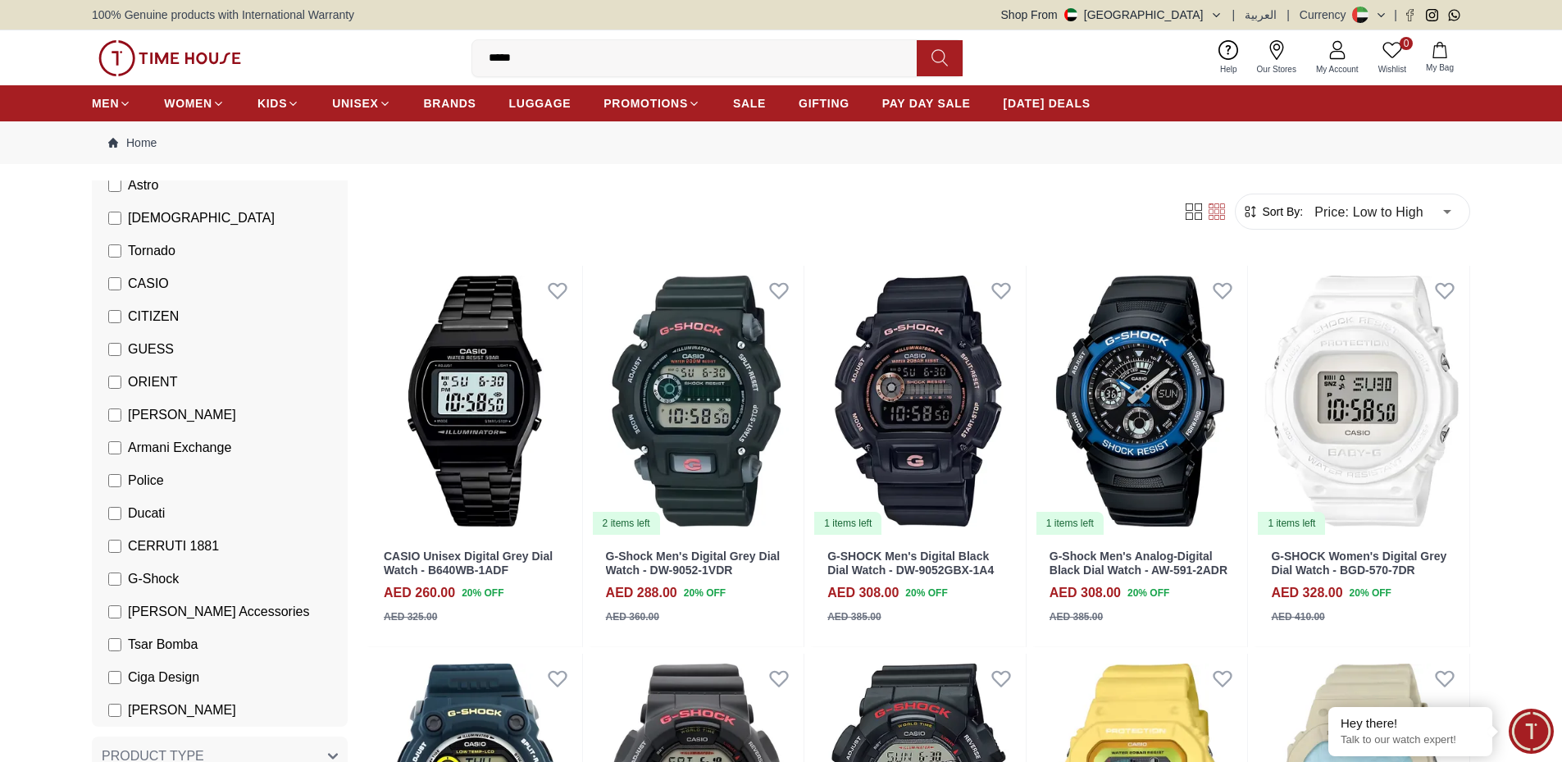
type input "******"
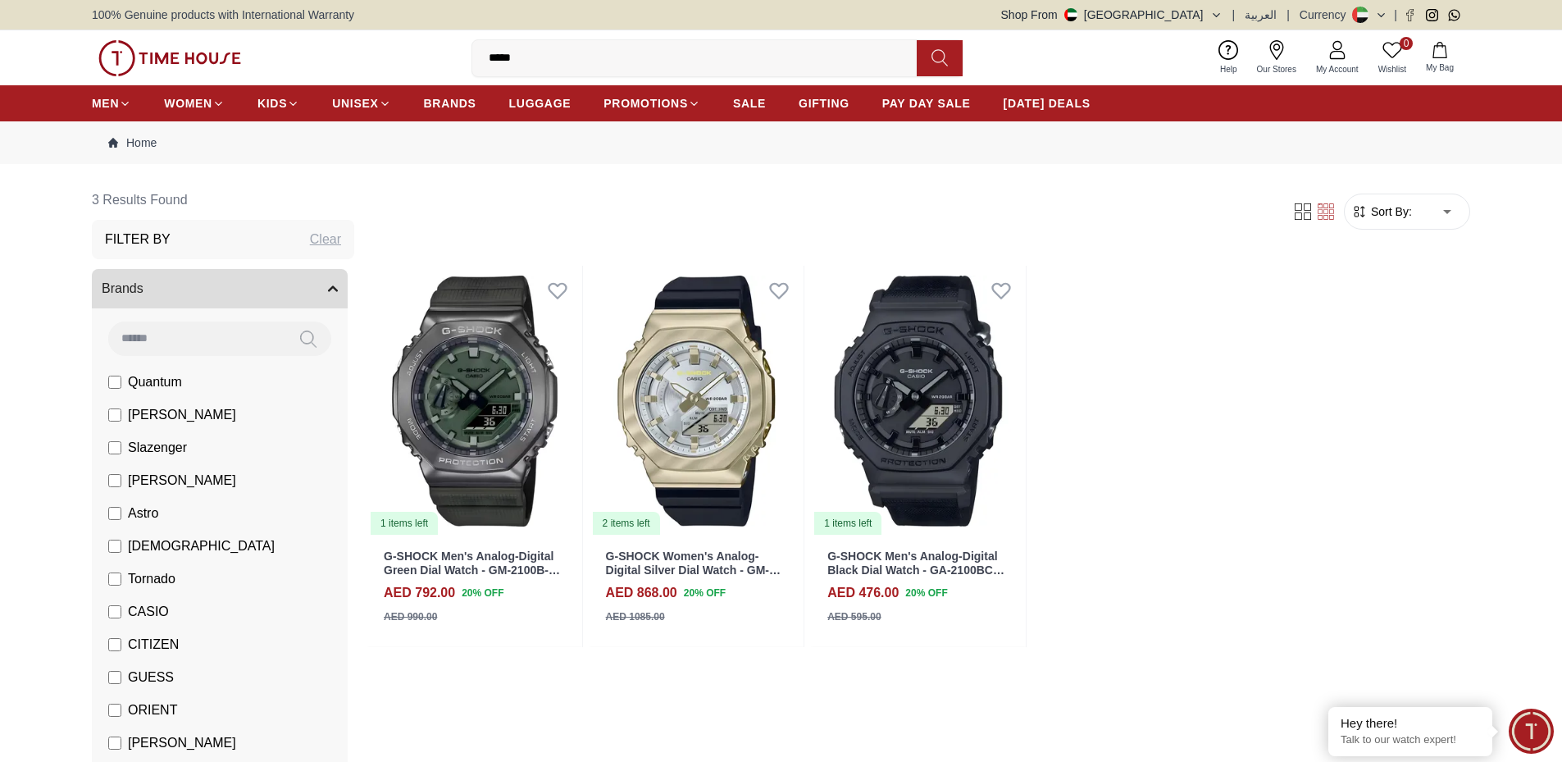
click at [628, 54] on input "*****" at bounding box center [701, 58] width 458 height 33
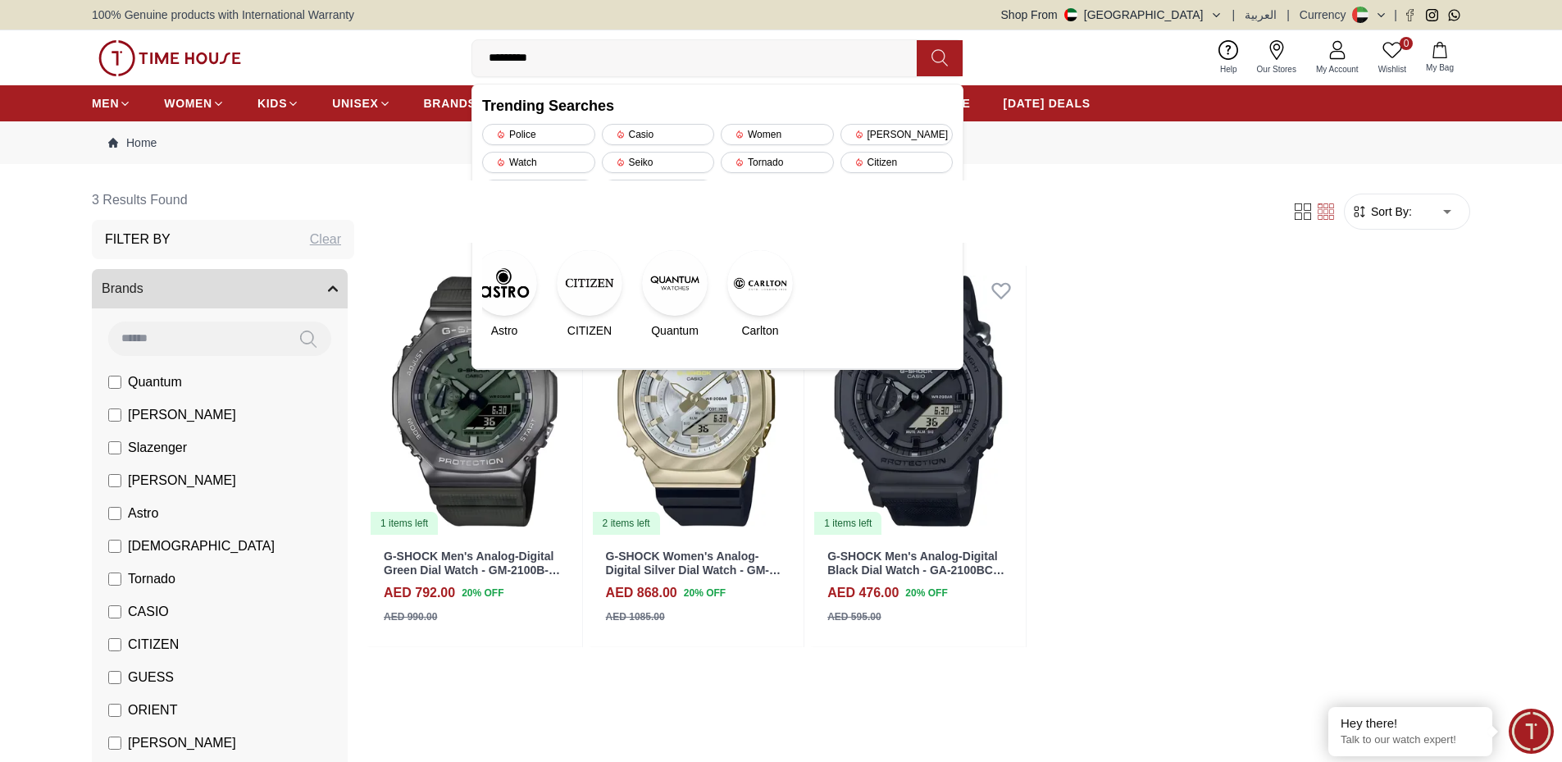
type input "**********"
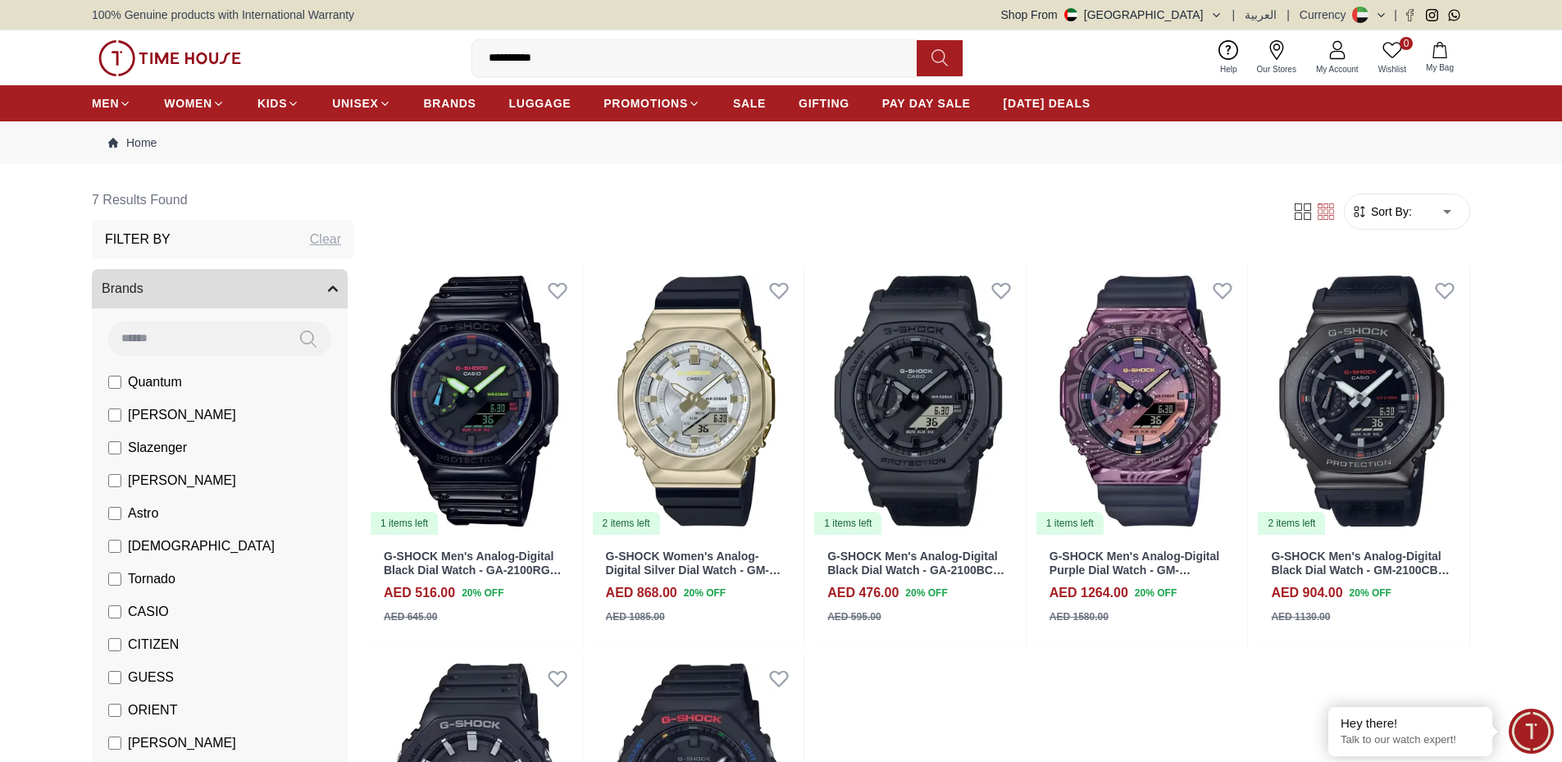
drag, startPoint x: 513, startPoint y: 60, endPoint x: 634, endPoint y: 71, distance: 121.0
click at [634, 71] on input "**********" at bounding box center [701, 58] width 458 height 33
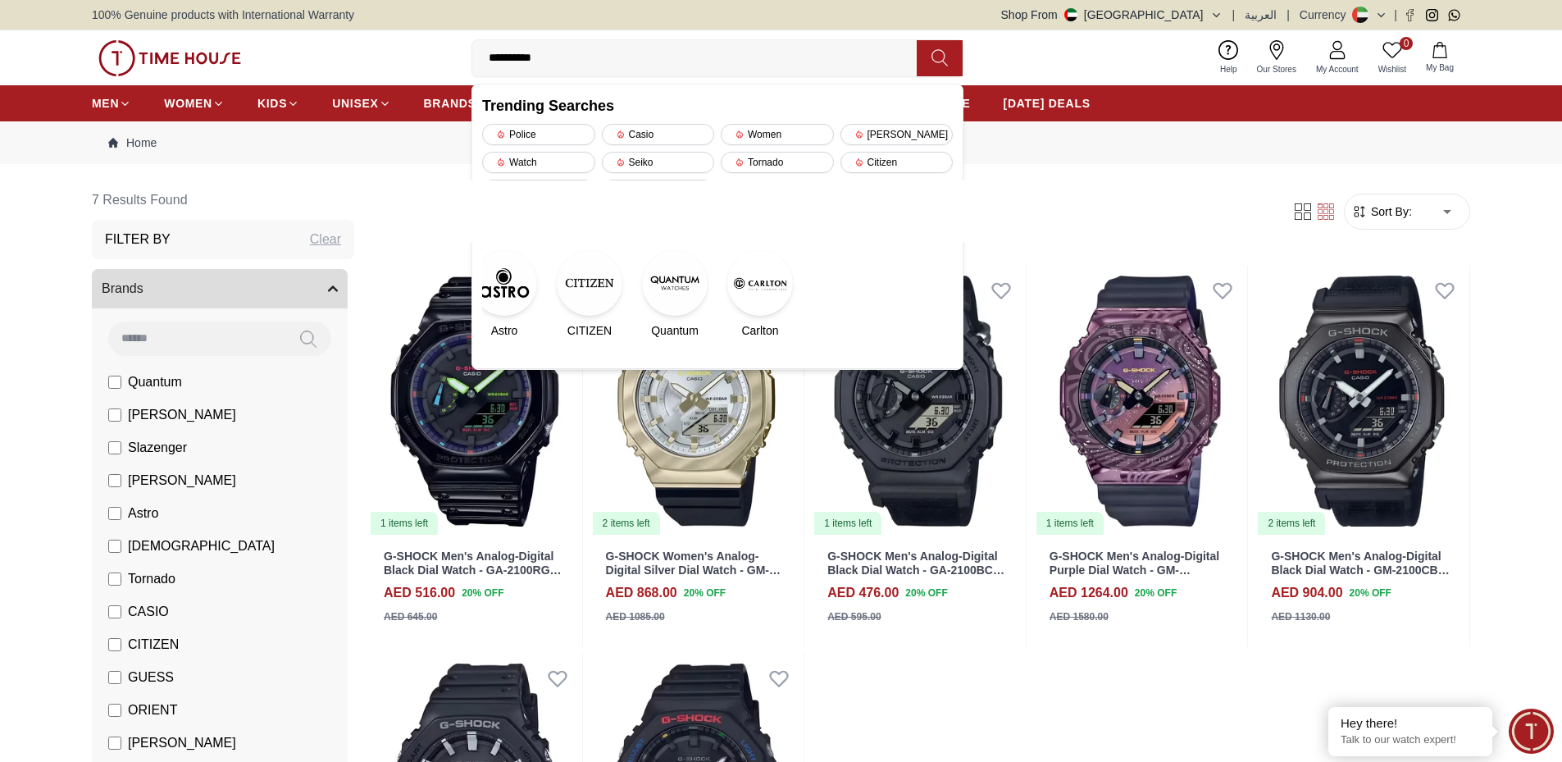
type input "****"
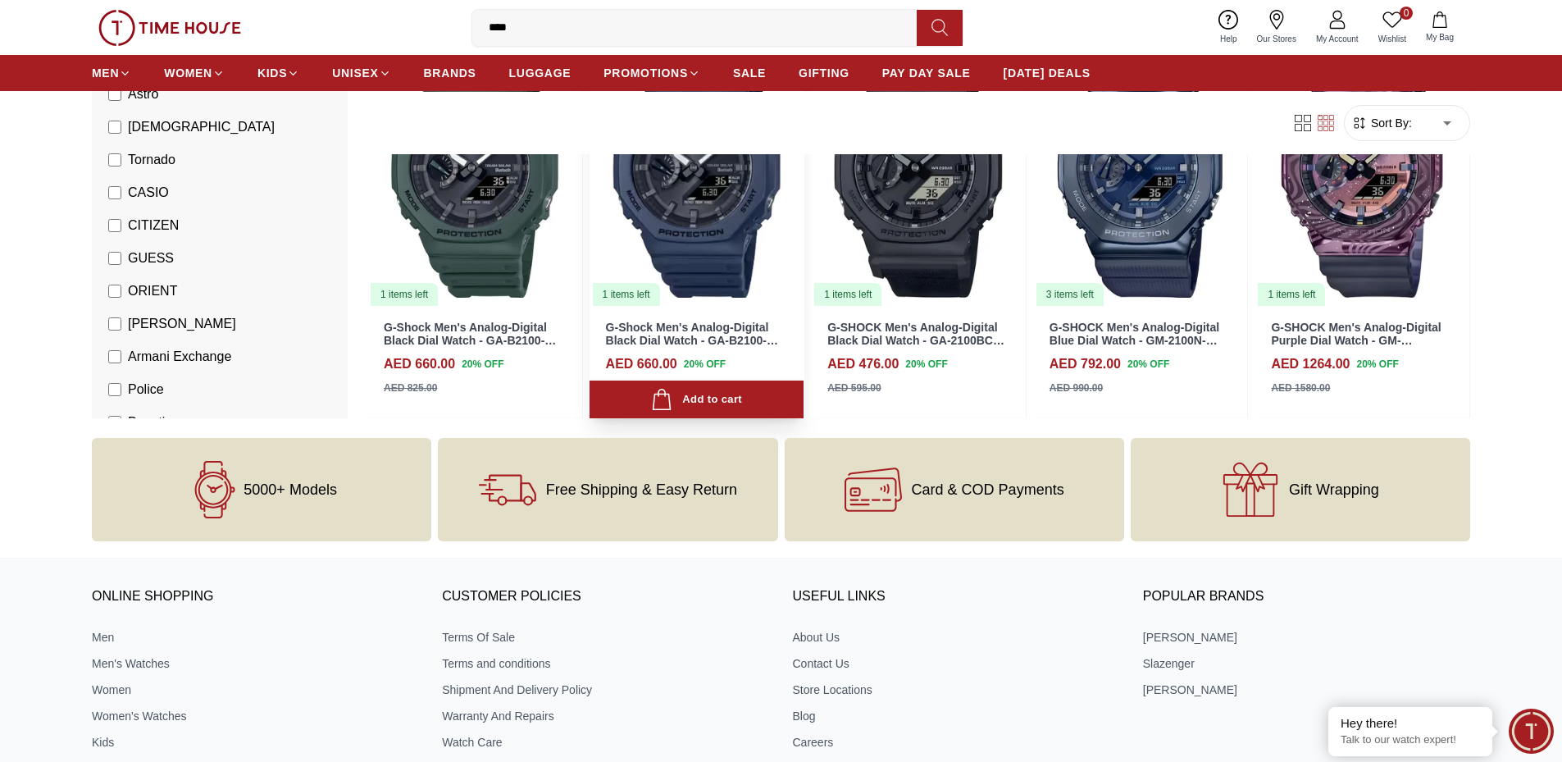
scroll to position [1394, 0]
